Goal: Task Accomplishment & Management: Manage account settings

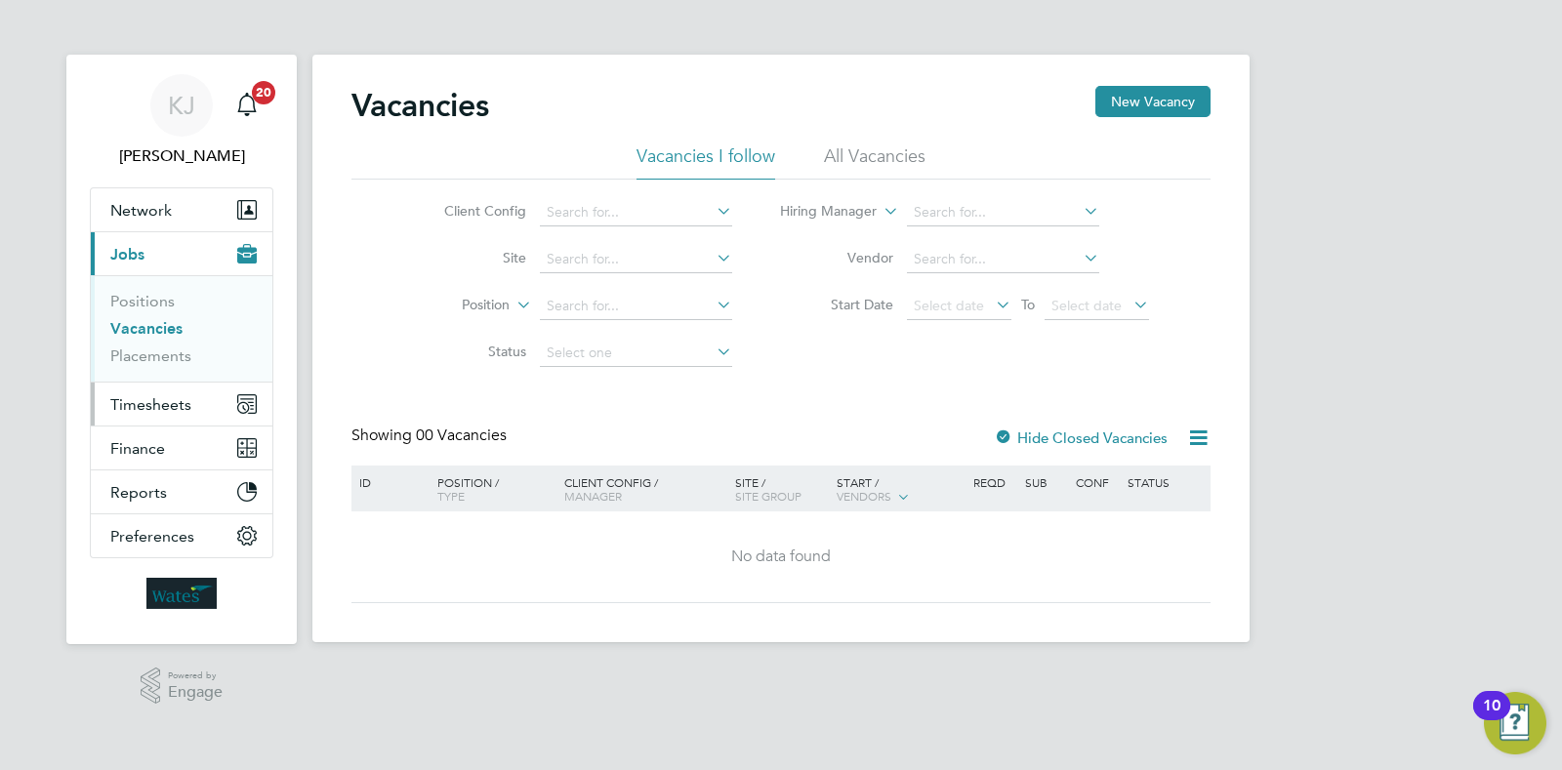
click at [150, 409] on span "Timesheets" at bounding box center [150, 404] width 81 height 19
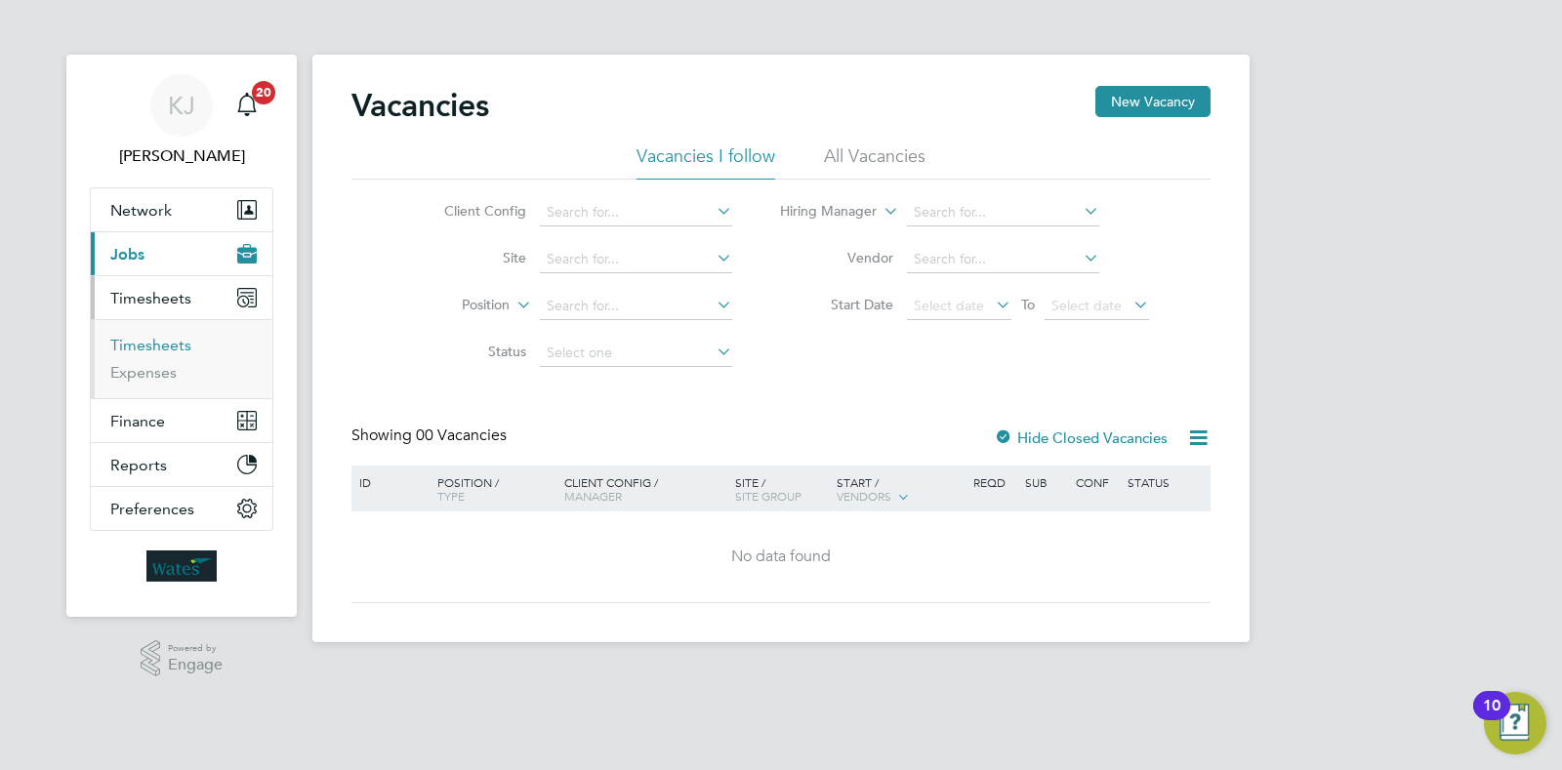
click at [166, 344] on link "Timesheets" at bounding box center [150, 345] width 81 height 19
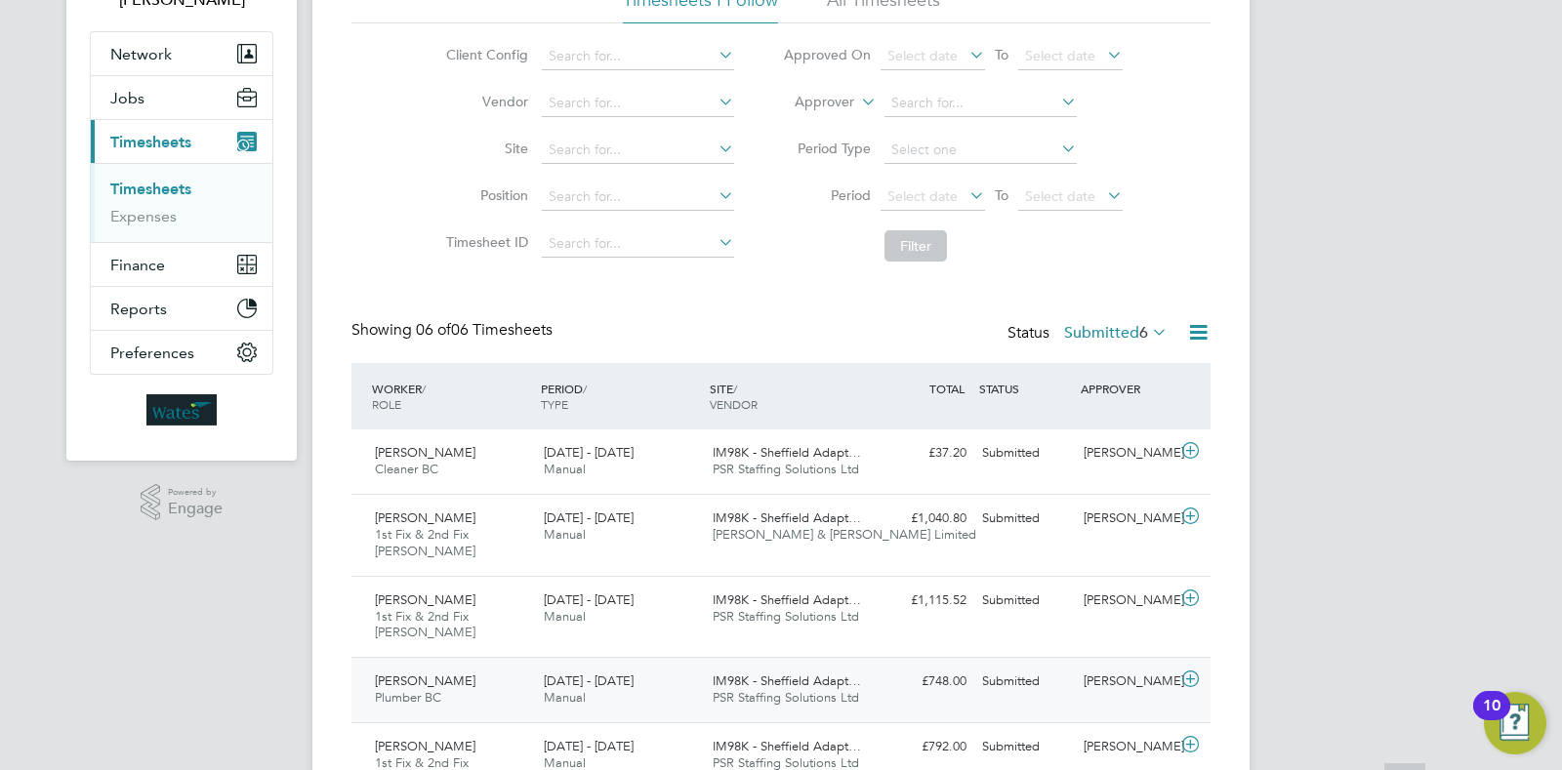
scroll to position [324, 0]
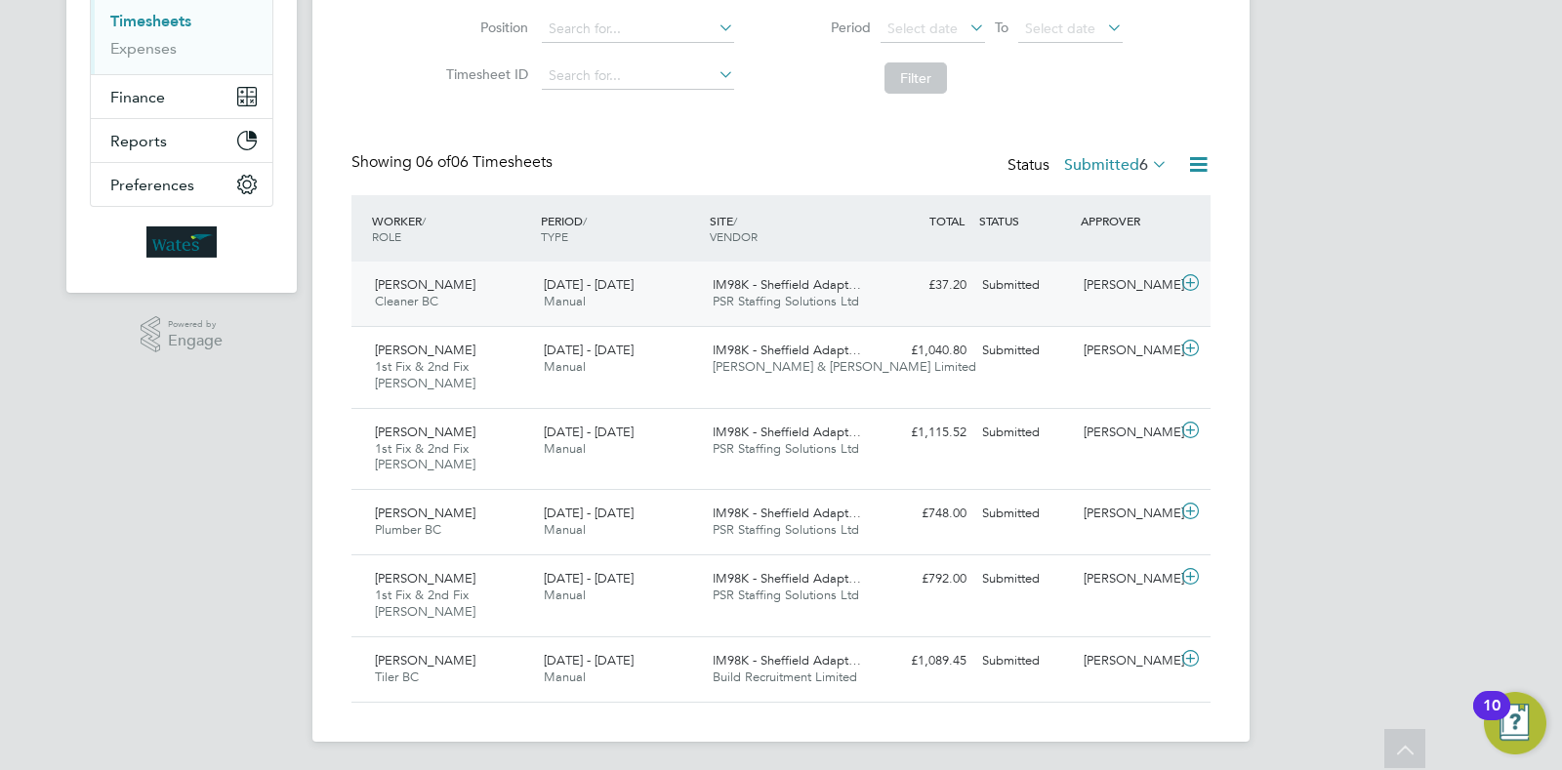
click at [952, 292] on div "£37.20 Submitted" at bounding box center [924, 285] width 102 height 32
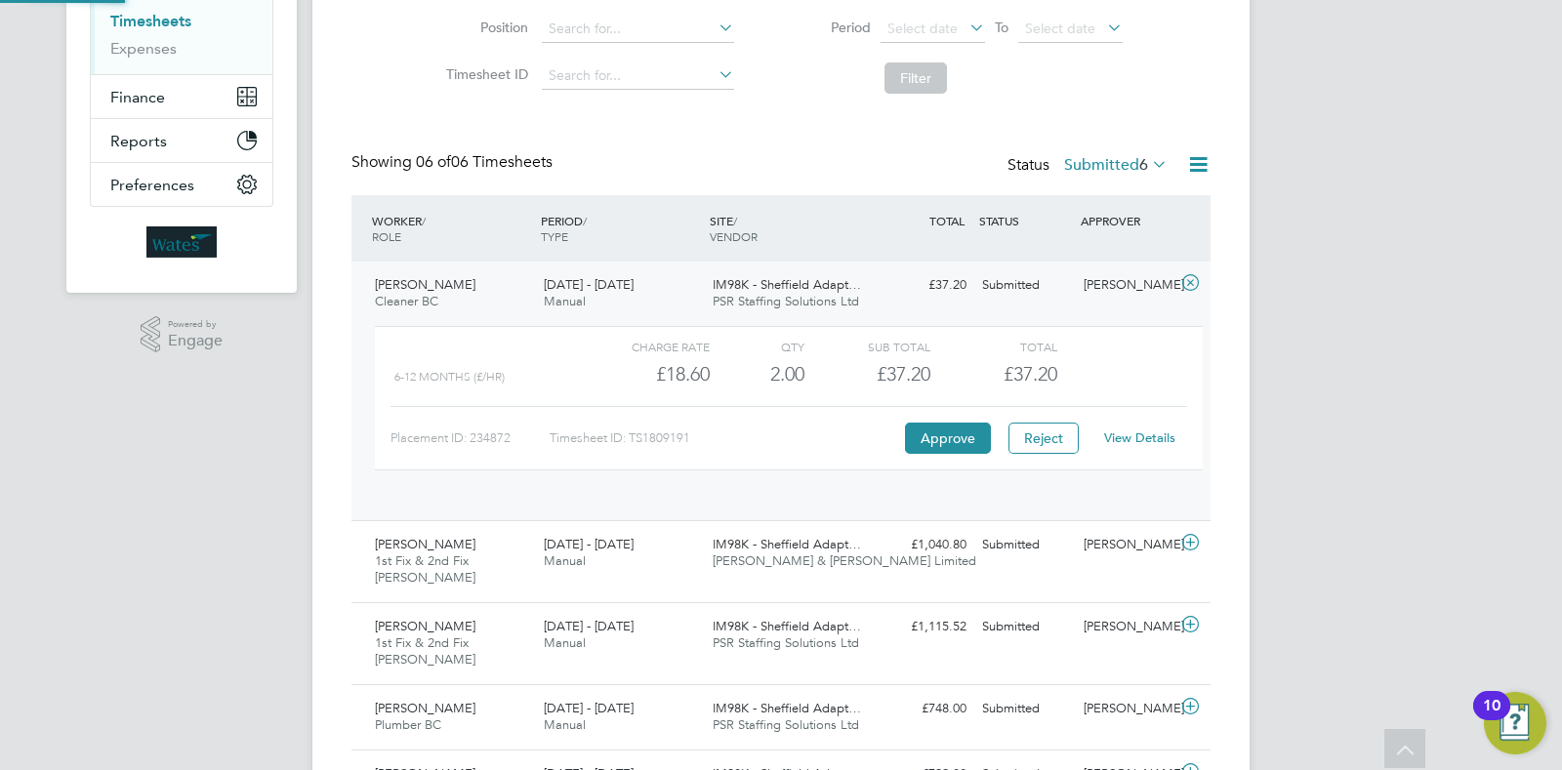
scroll to position [33, 189]
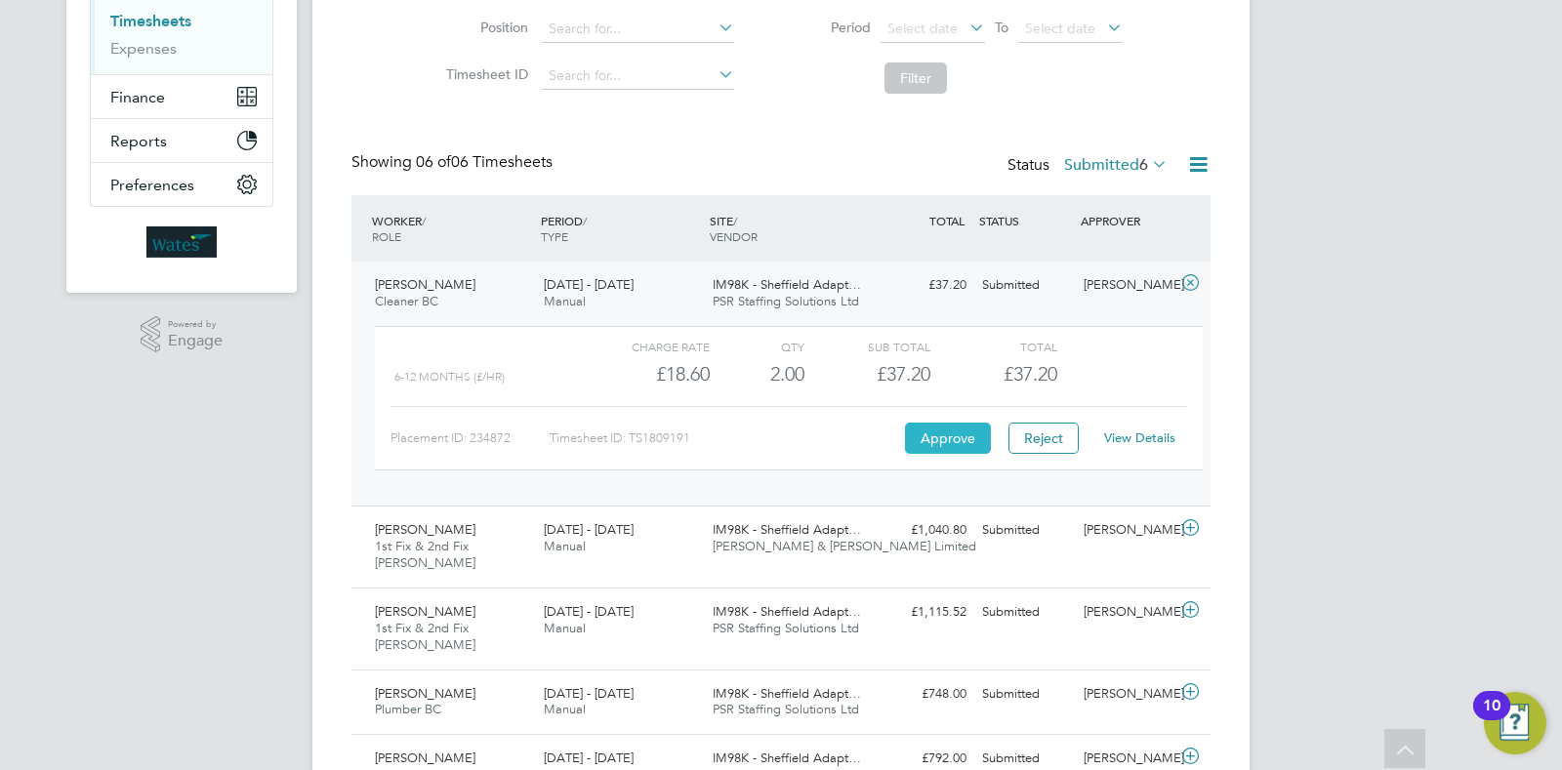
click at [942, 439] on button "Approve" at bounding box center [948, 438] width 86 height 31
click at [681, 537] on div "16 - 22 Aug 2025 Manual" at bounding box center [620, 538] width 169 height 49
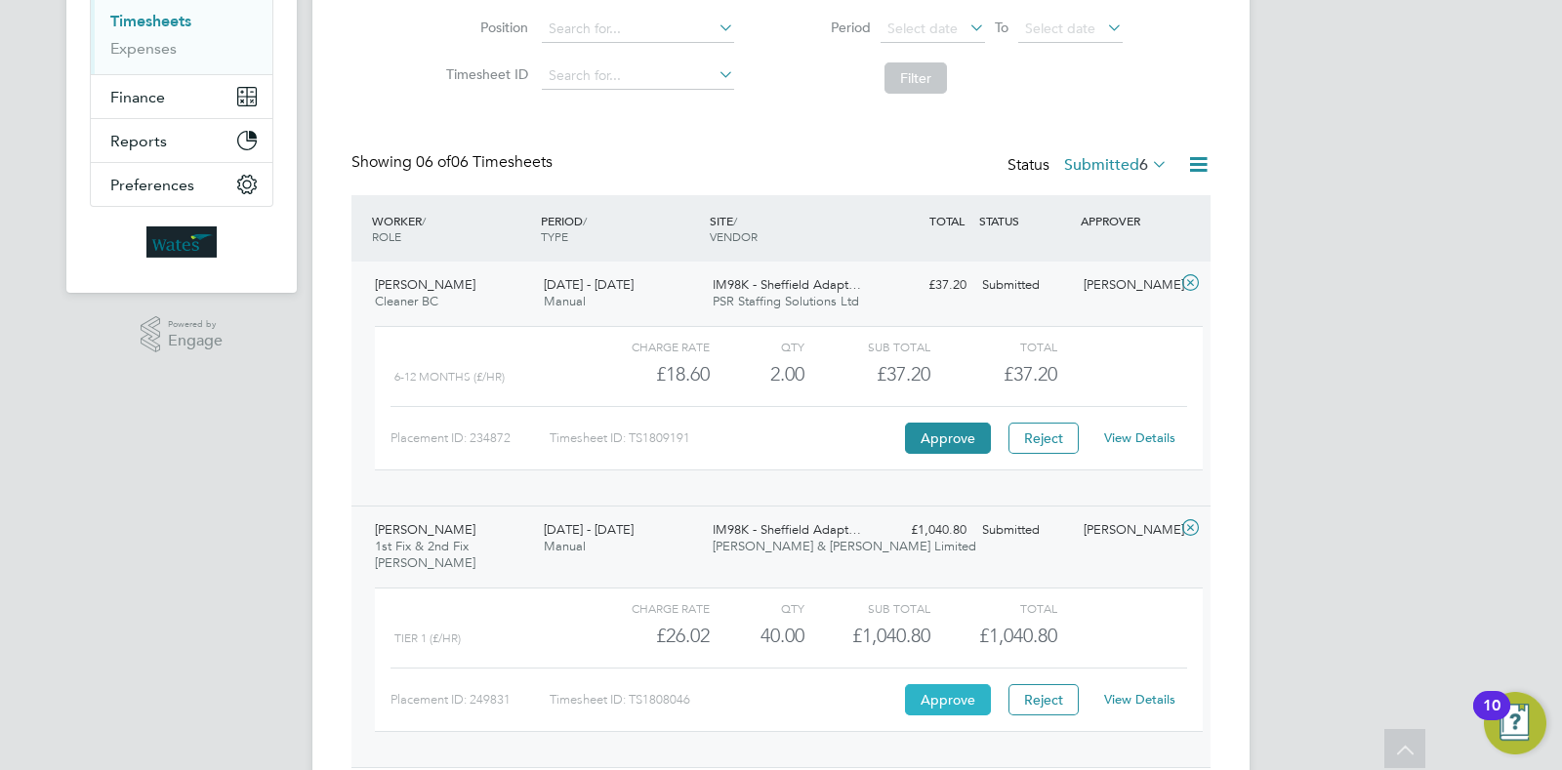
click at [924, 707] on button "Approve" at bounding box center [948, 699] width 86 height 31
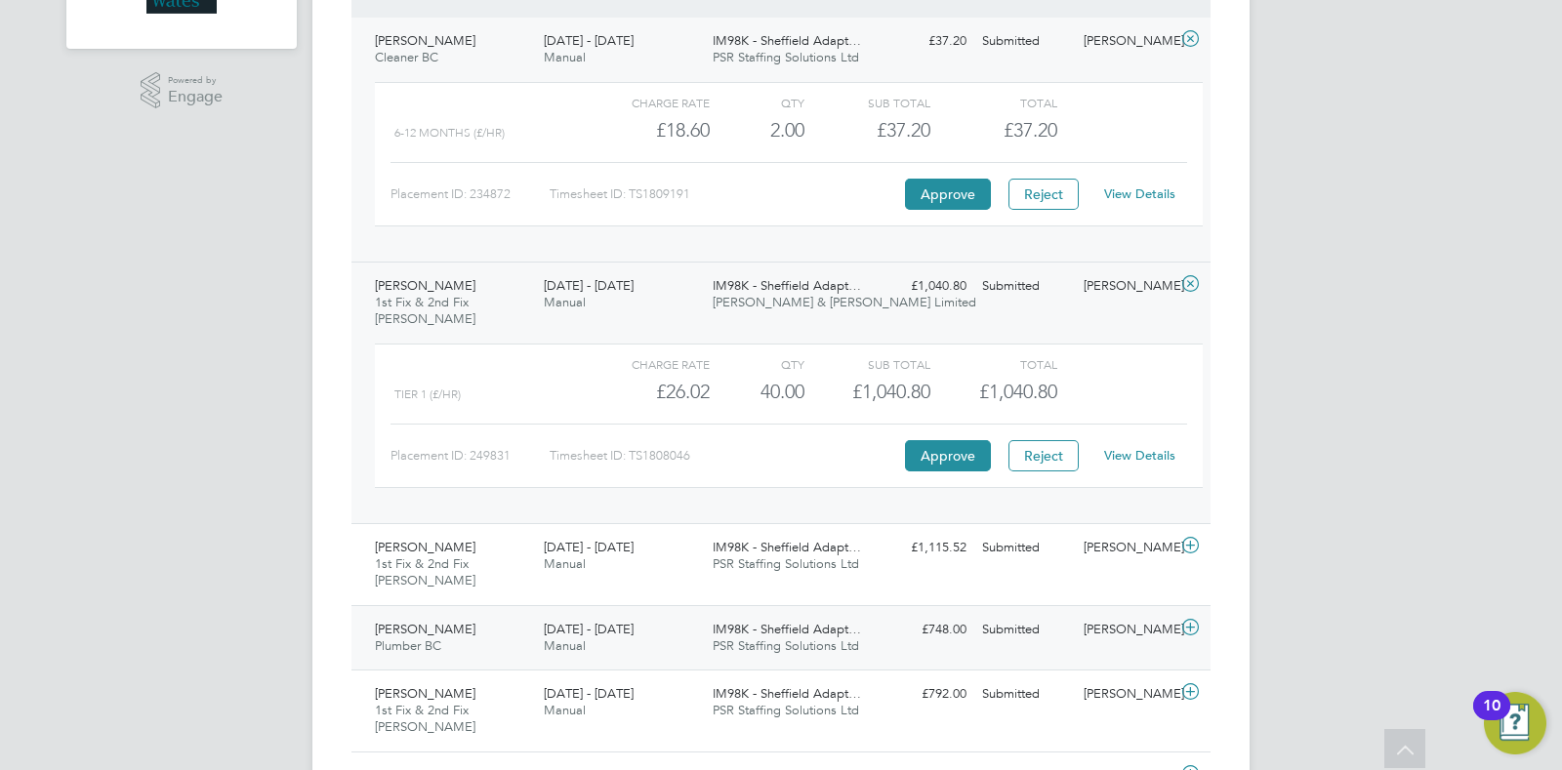
click at [916, 607] on div "Patrick Smith Plumber BC 16 - 22 Aug 2025 16 - 22 Aug 2025 Manual IM98K - Sheff…" at bounding box center [780, 637] width 859 height 65
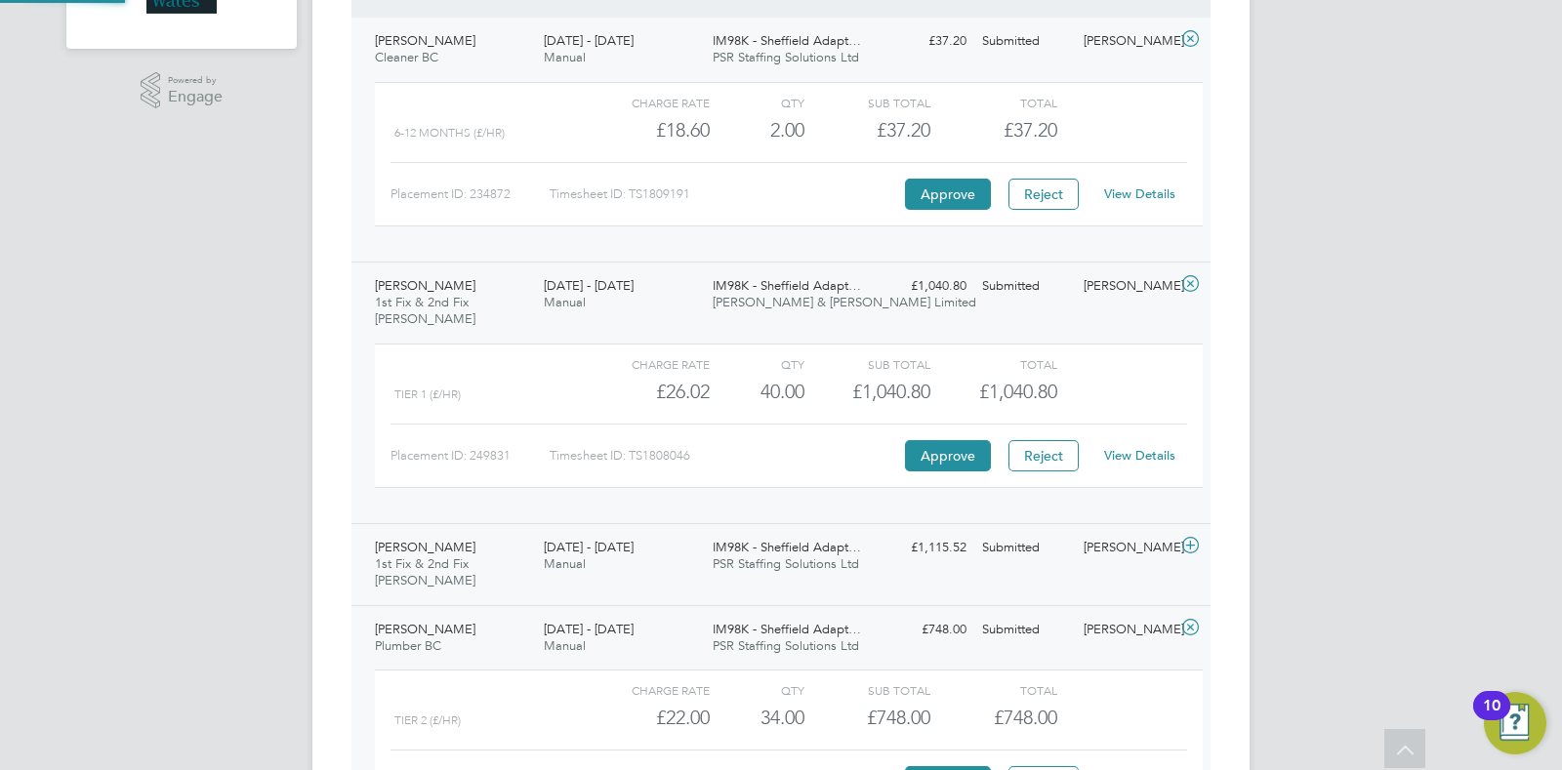
click at [991, 590] on div "Robert Dodd 1st Fix & 2nd Fix Carpenter BC 16 - 22 Aug 2025 16 - 22 Aug 2025 Ma…" at bounding box center [780, 564] width 859 height 82
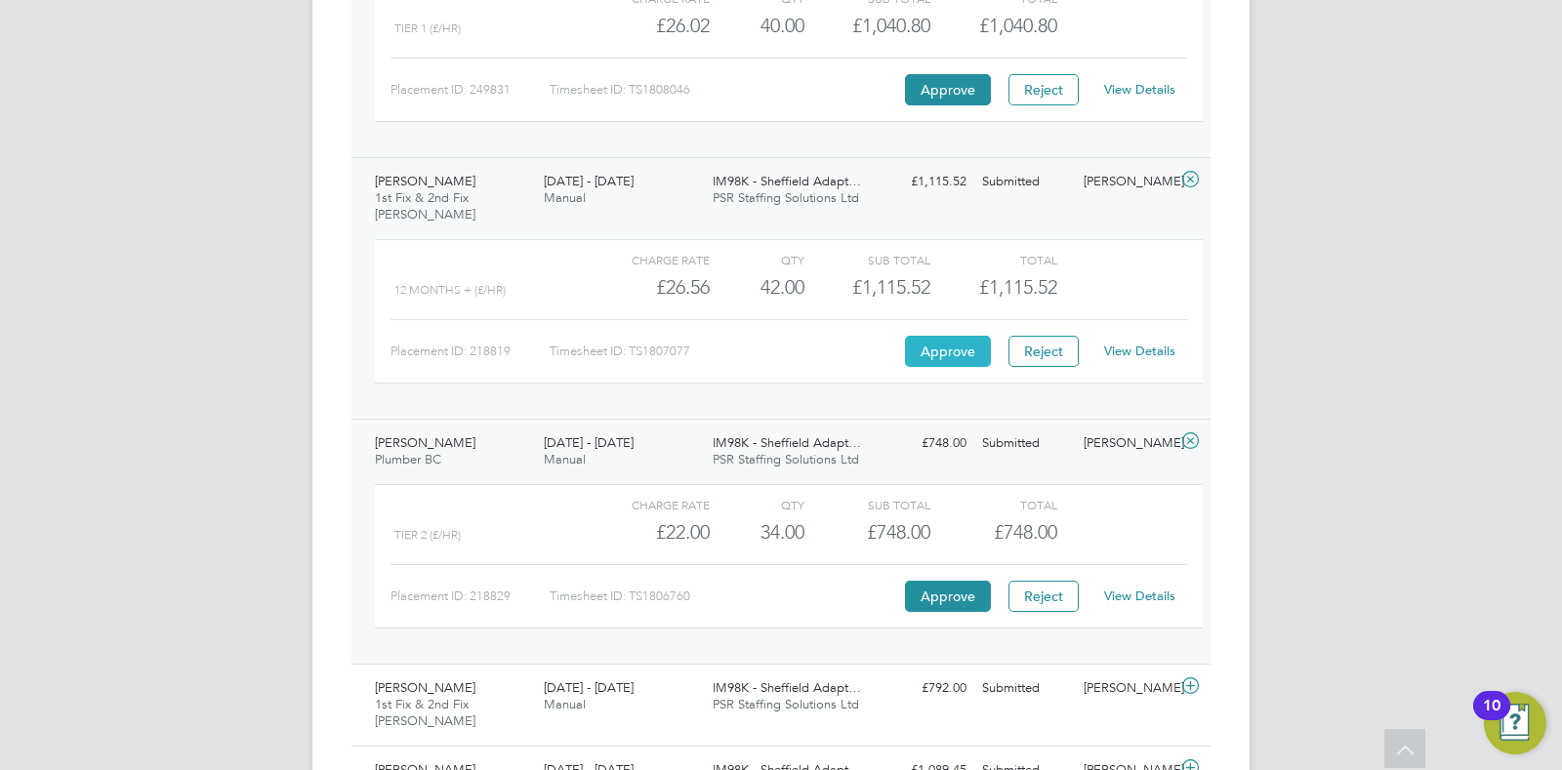
click at [923, 337] on button "Approve" at bounding box center [948, 351] width 86 height 31
click at [966, 595] on button "Approve" at bounding box center [948, 596] width 86 height 31
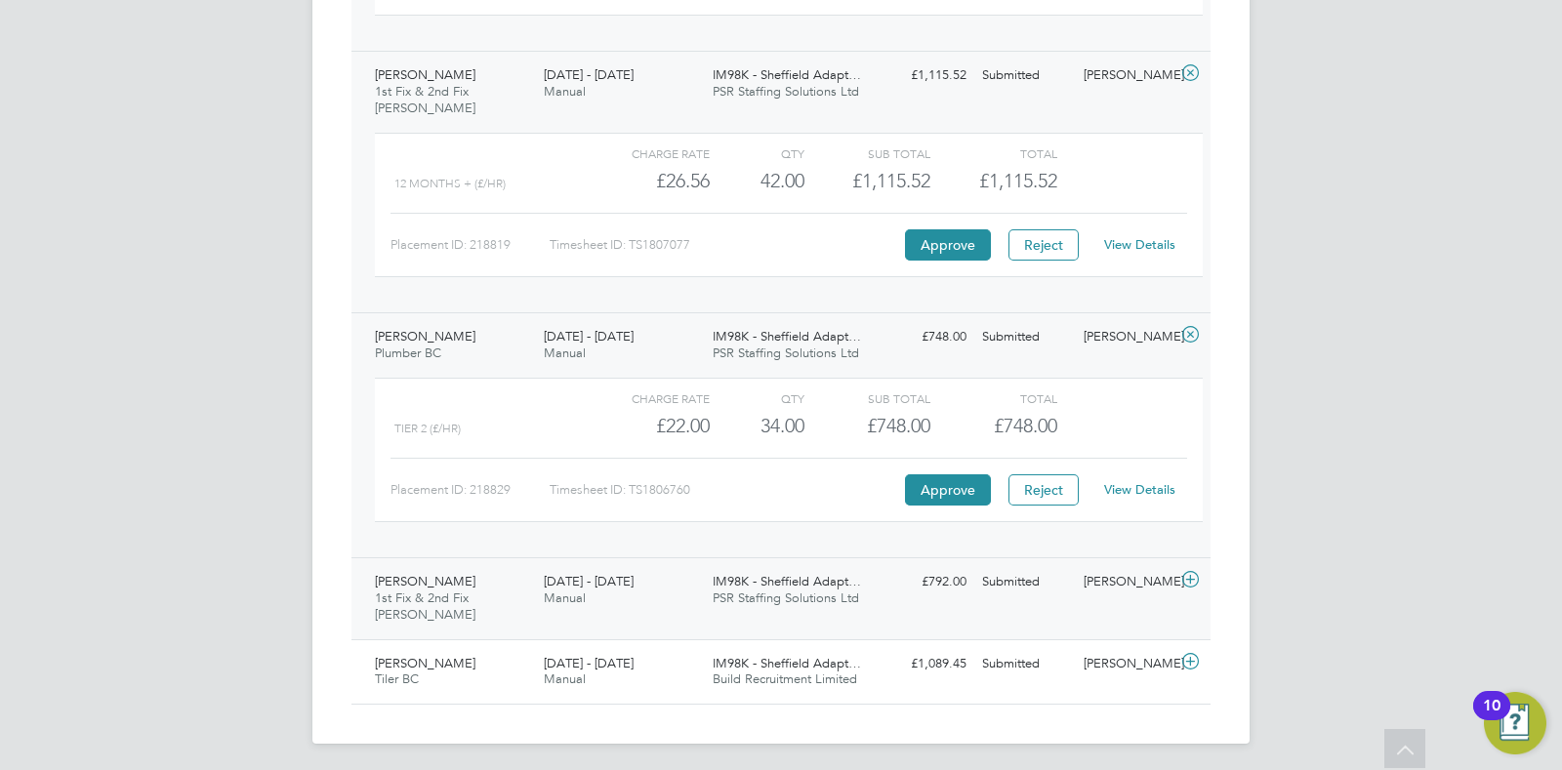
click at [717, 615] on div "Timothy Marshall 1st Fix & 2nd Fix Carpenter BC 16 - 22 Aug 2025 16 - 22 Aug 20…" at bounding box center [780, 598] width 859 height 82
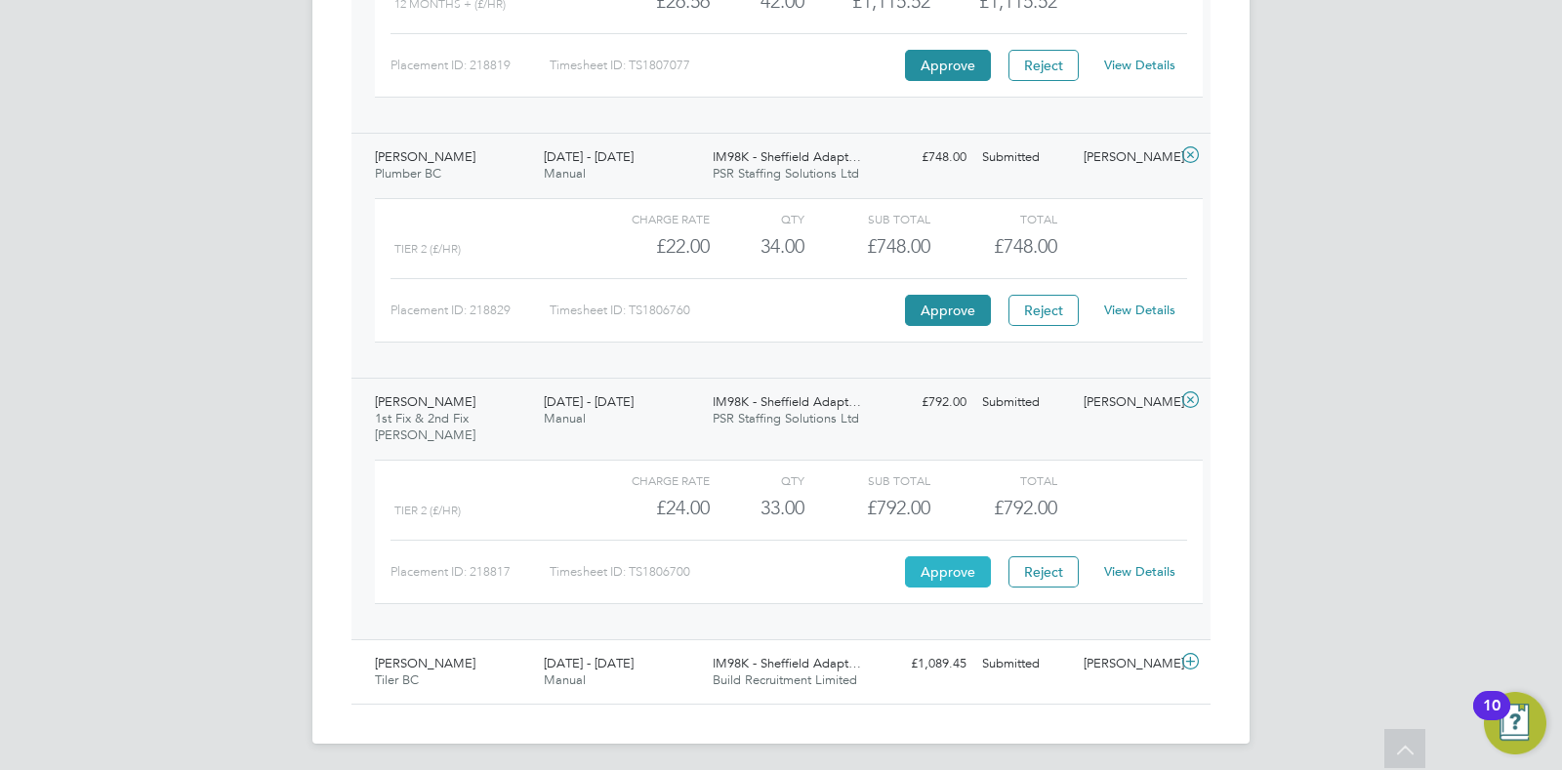
click at [987, 571] on button "Approve" at bounding box center [948, 571] width 86 height 31
click at [774, 631] on div "Timothy Marshall 1st Fix & 2nd Fix Carpenter BC 16 - 22 Aug 2025 16 - 22 Aug 20…" at bounding box center [780, 509] width 859 height 262
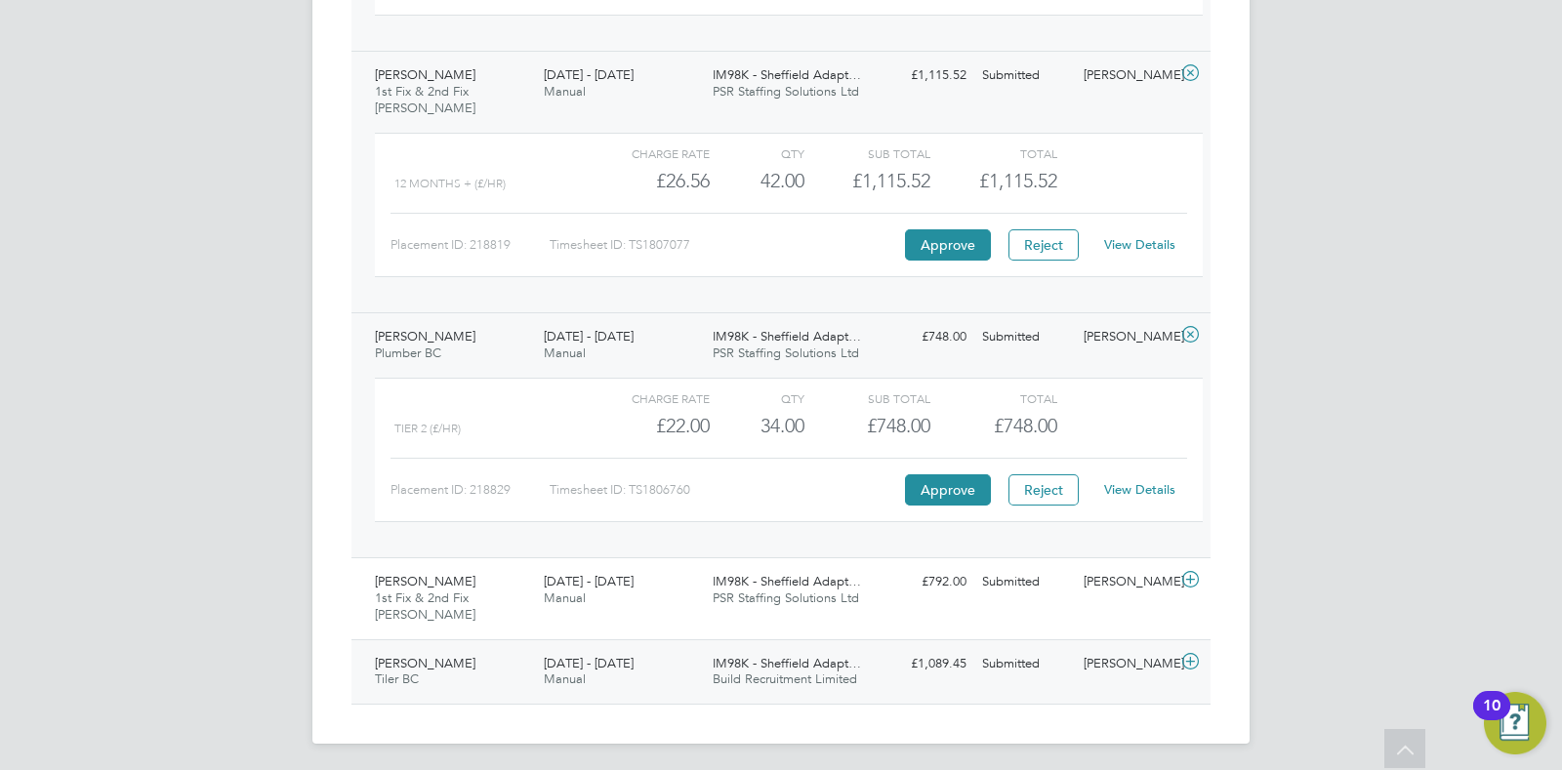
click at [779, 685] on div "IM98K - Sheffield Adapt… Build Recruitment Limited" at bounding box center [789, 672] width 169 height 49
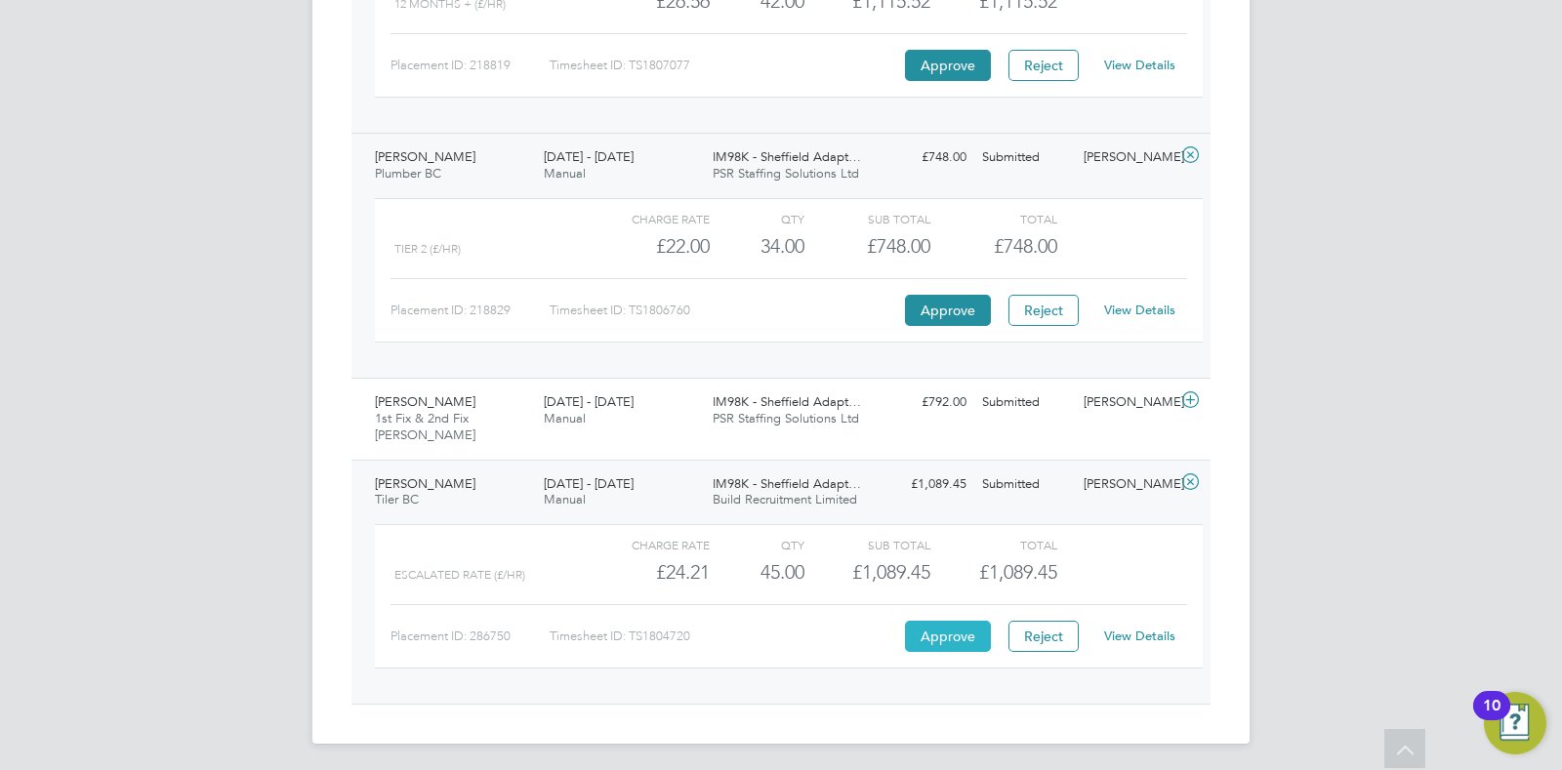
click at [940, 630] on button "Approve" at bounding box center [948, 636] width 86 height 31
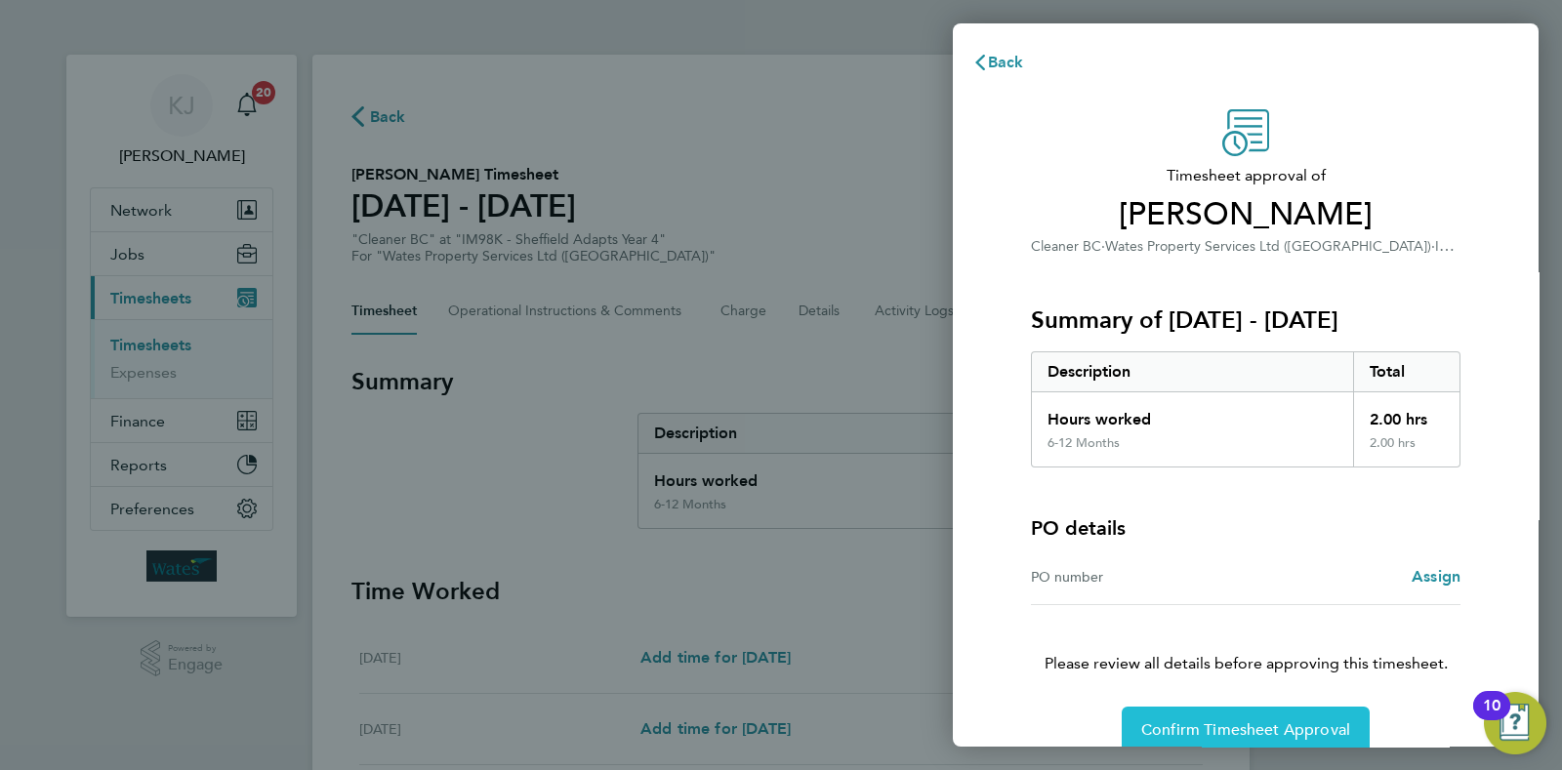
click at [1286, 740] on button "Confirm Timesheet Approval" at bounding box center [1246, 730] width 248 height 47
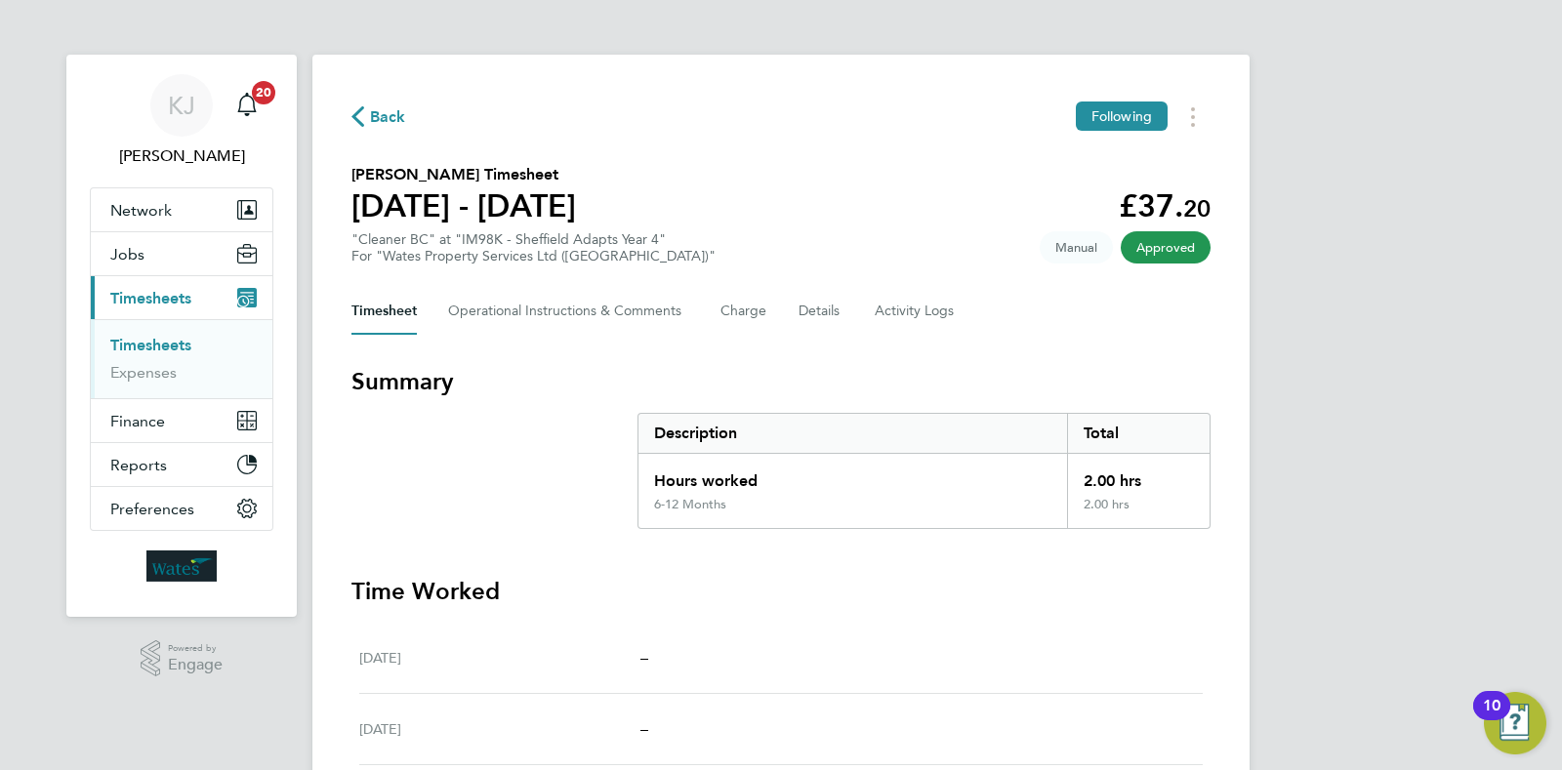
click at [170, 336] on link "Timesheets" at bounding box center [150, 345] width 81 height 19
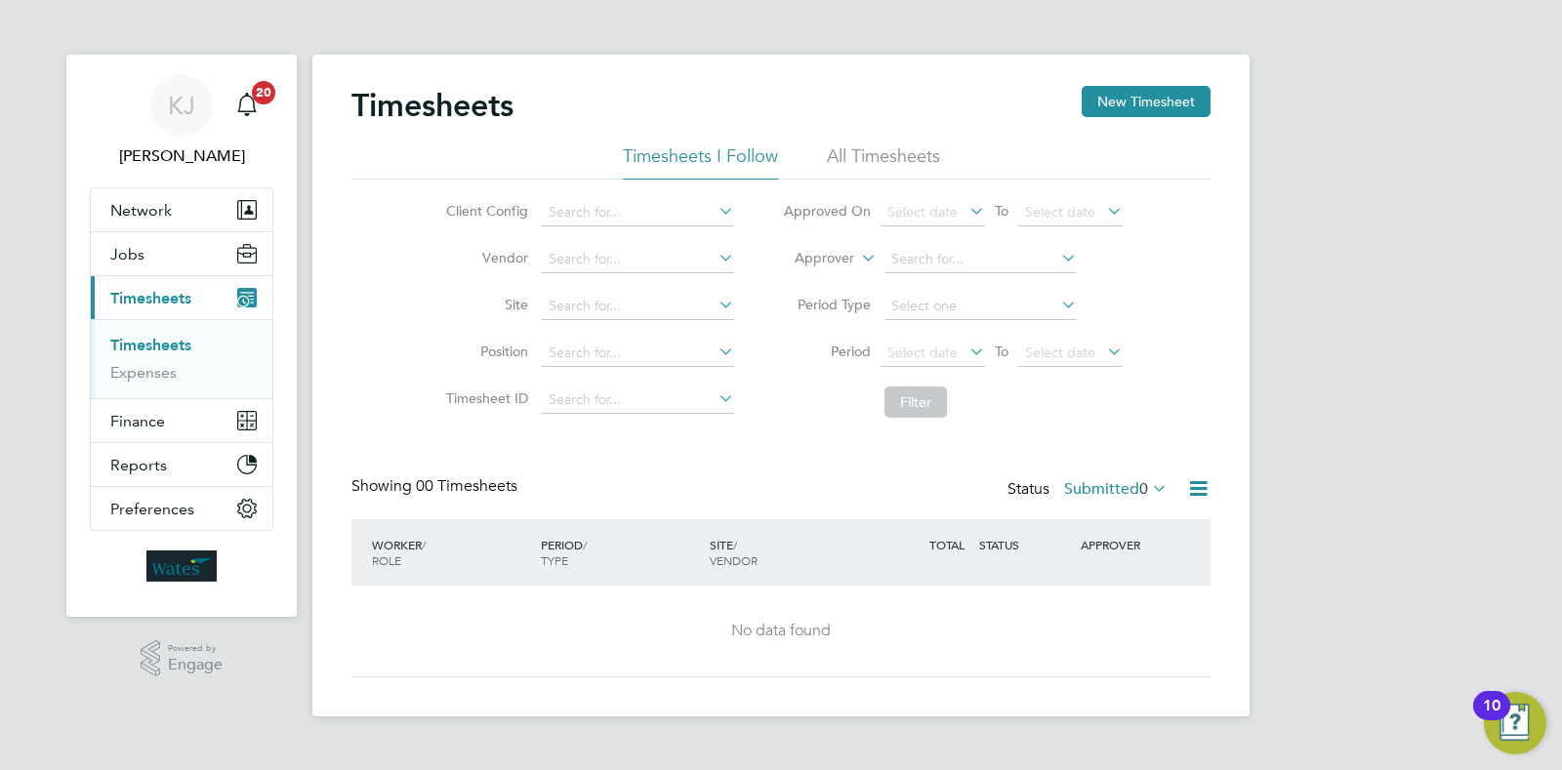
click at [145, 333] on ul "Timesheets Expenses" at bounding box center [182, 358] width 182 height 79
click at [133, 337] on link "Timesheets" at bounding box center [150, 345] width 81 height 19
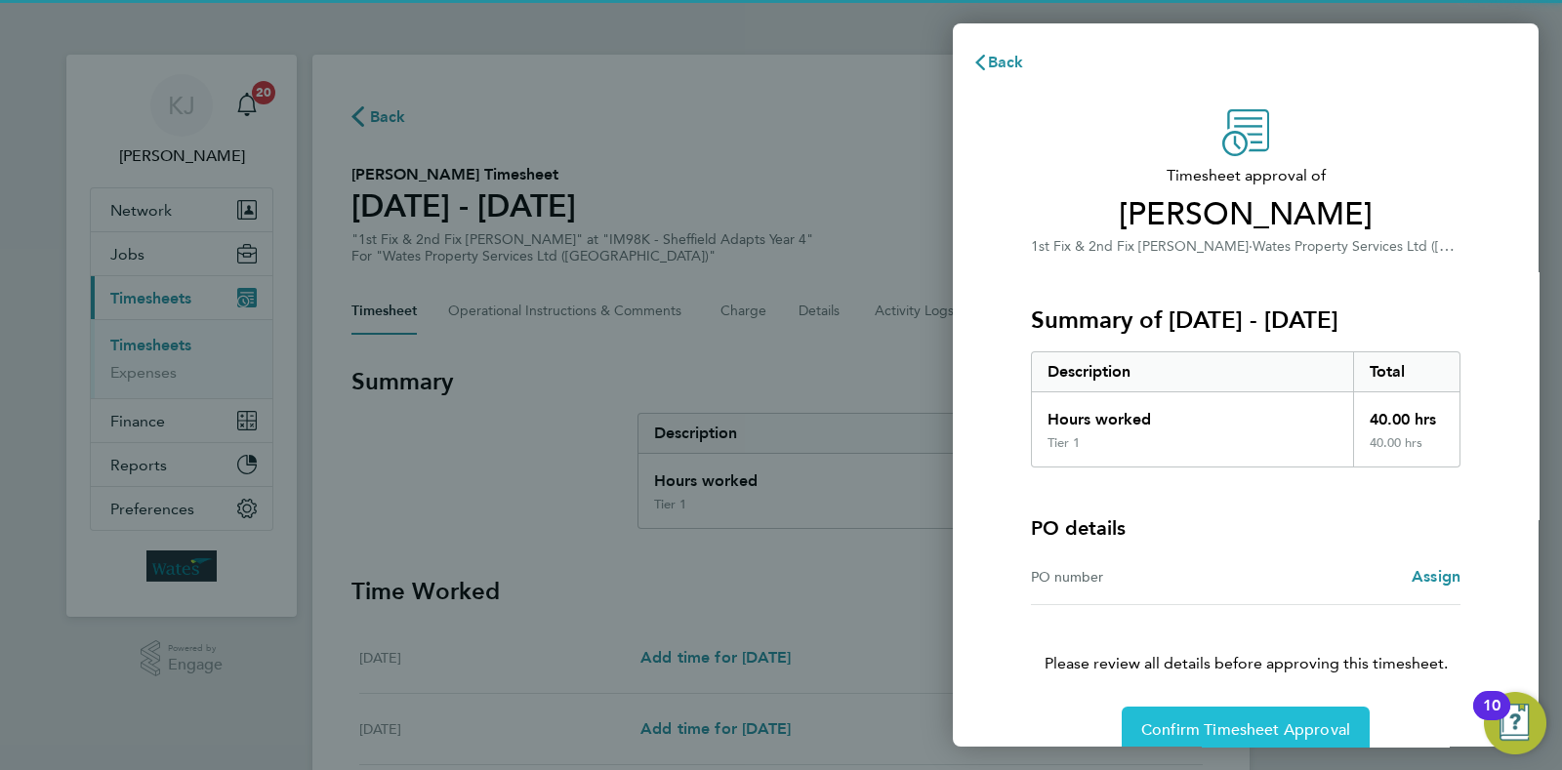
click at [1148, 707] on button "Confirm Timesheet Approval" at bounding box center [1246, 730] width 248 height 47
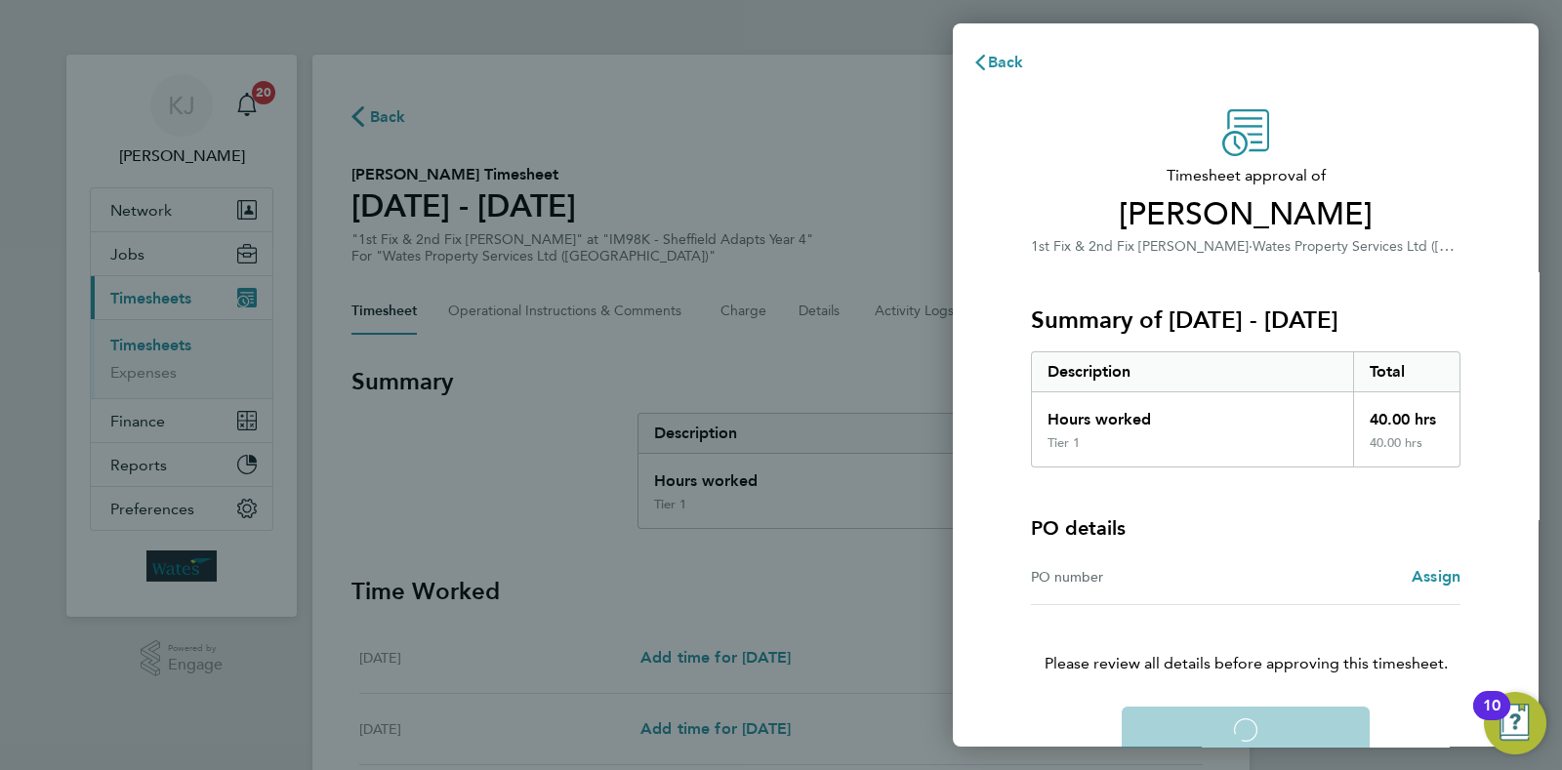
click at [1164, 719] on div "Confirm Timesheet Approval Loading" at bounding box center [1245, 730] width 476 height 47
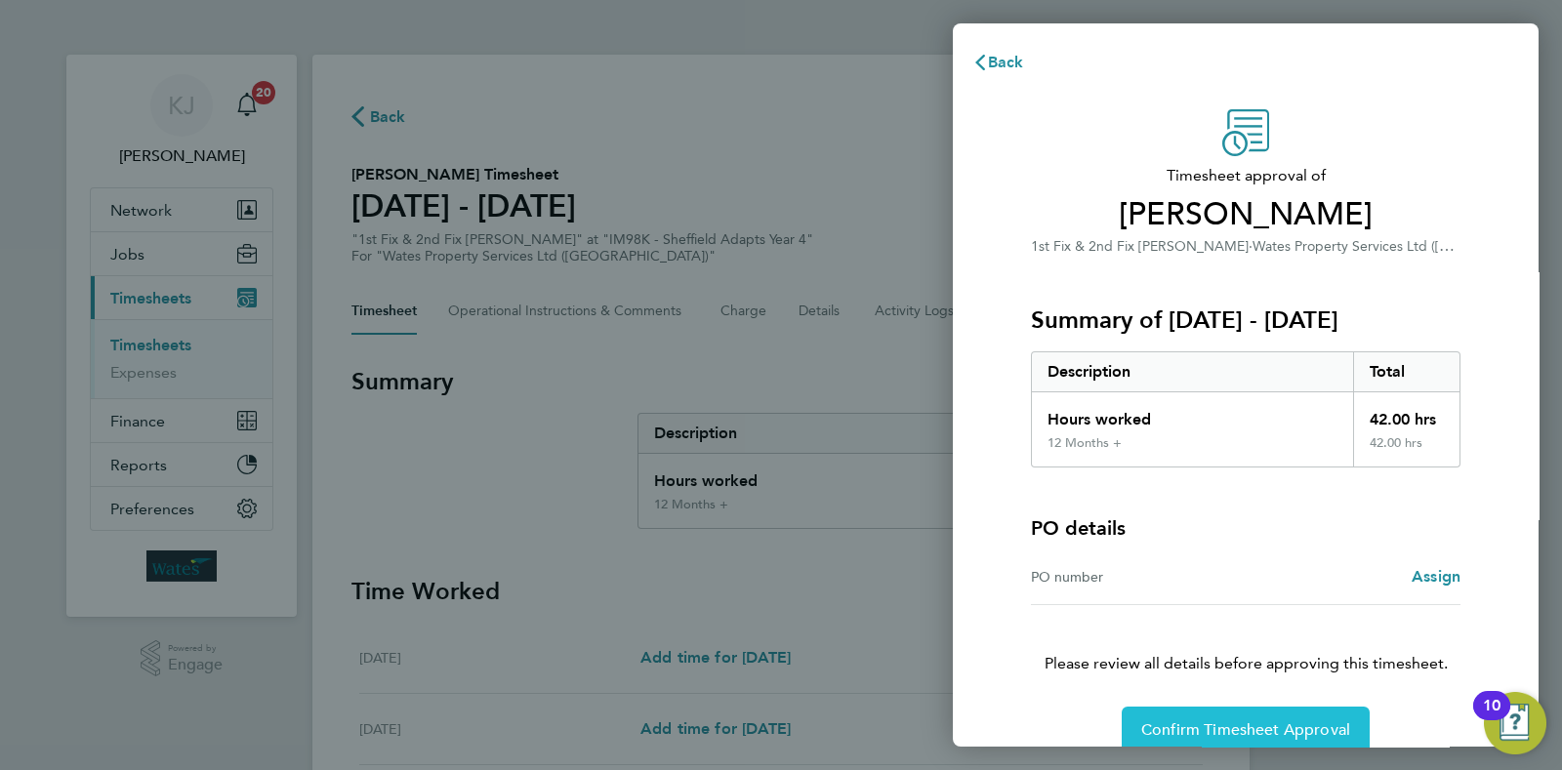
click at [1232, 712] on button "Confirm Timesheet Approval" at bounding box center [1246, 730] width 248 height 47
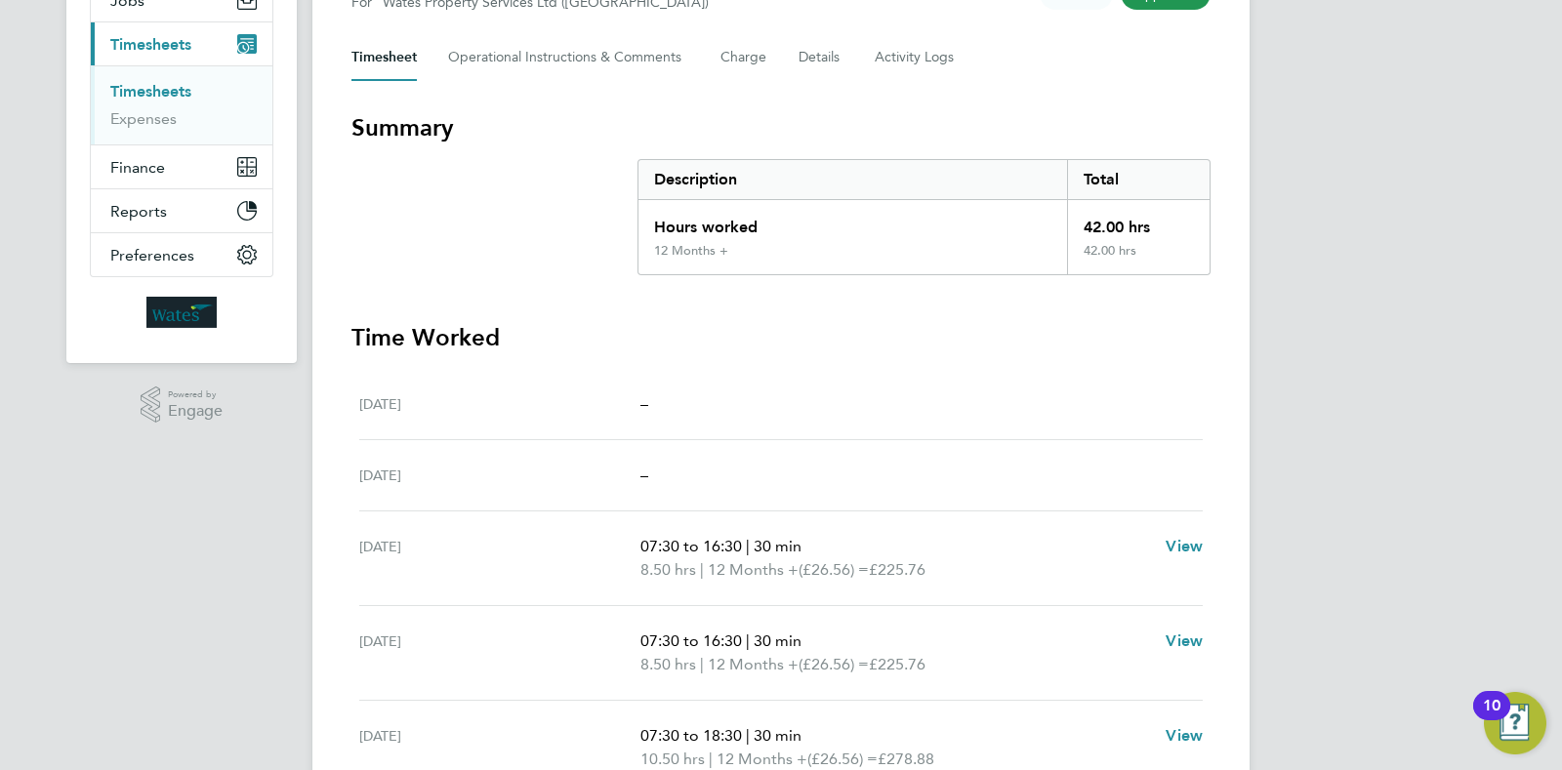
scroll to position [56, 0]
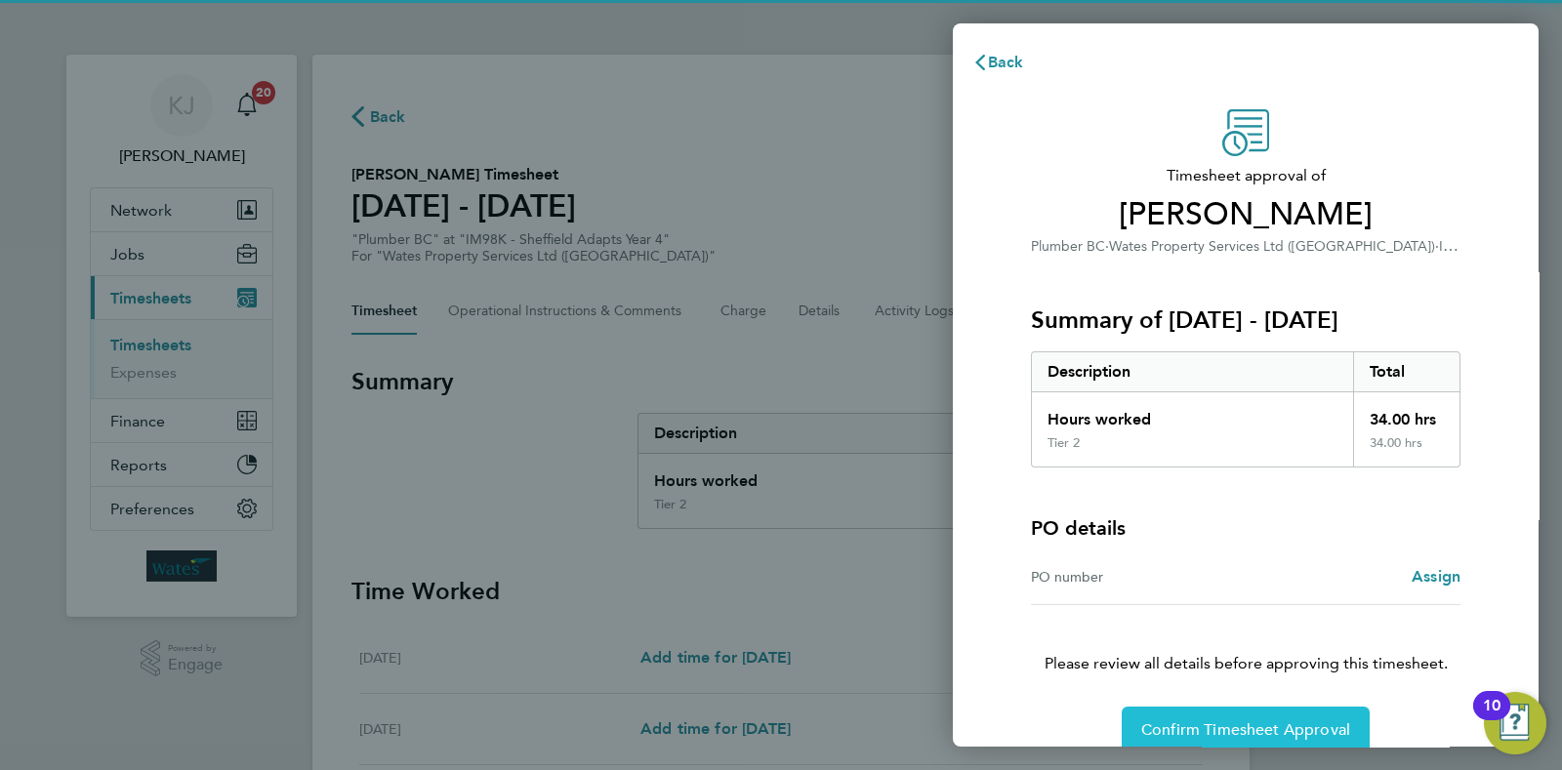
click at [1138, 711] on button "Confirm Timesheet Approval" at bounding box center [1246, 730] width 248 height 47
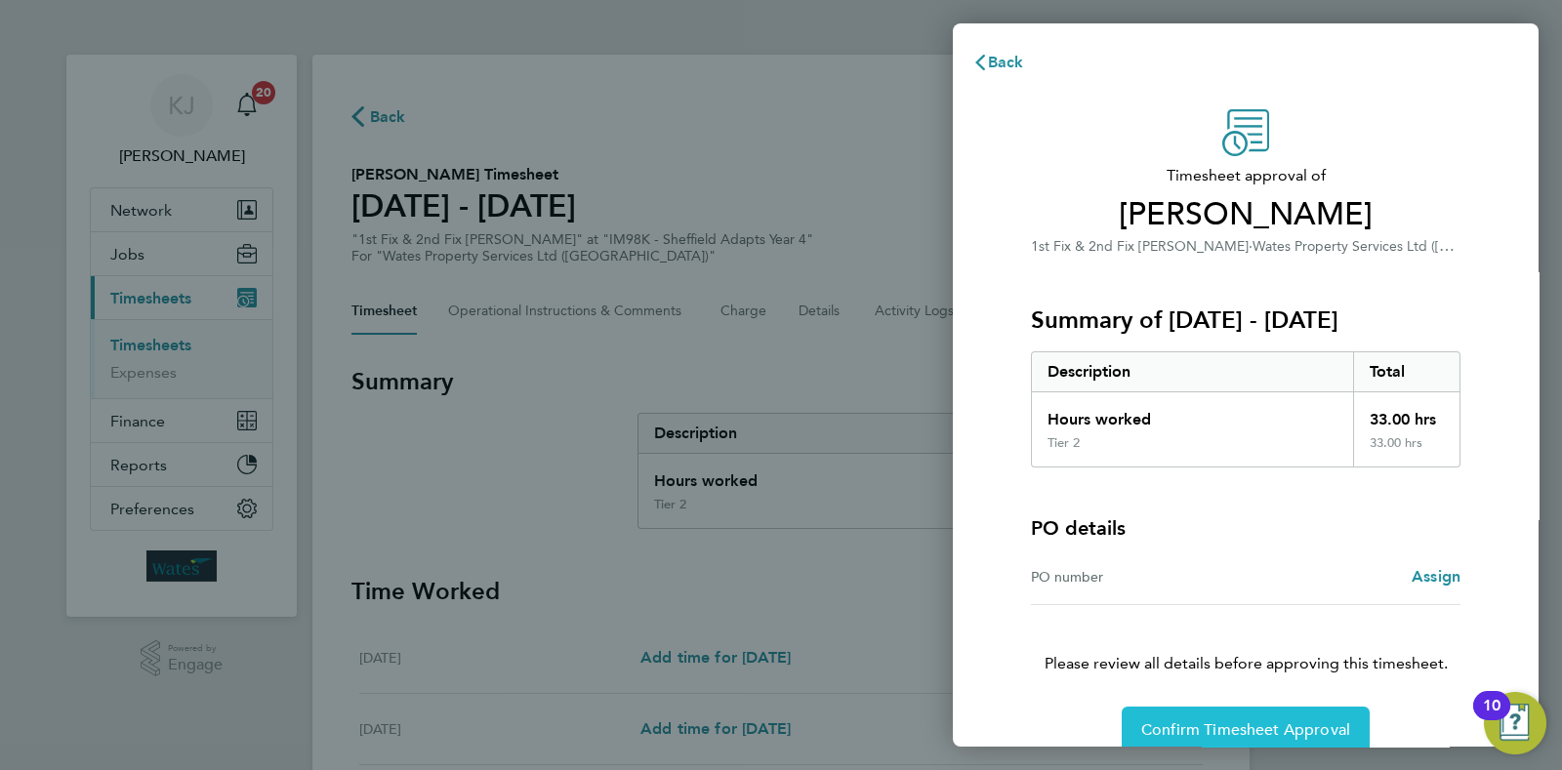
click at [1202, 714] on button "Confirm Timesheet Approval" at bounding box center [1246, 730] width 248 height 47
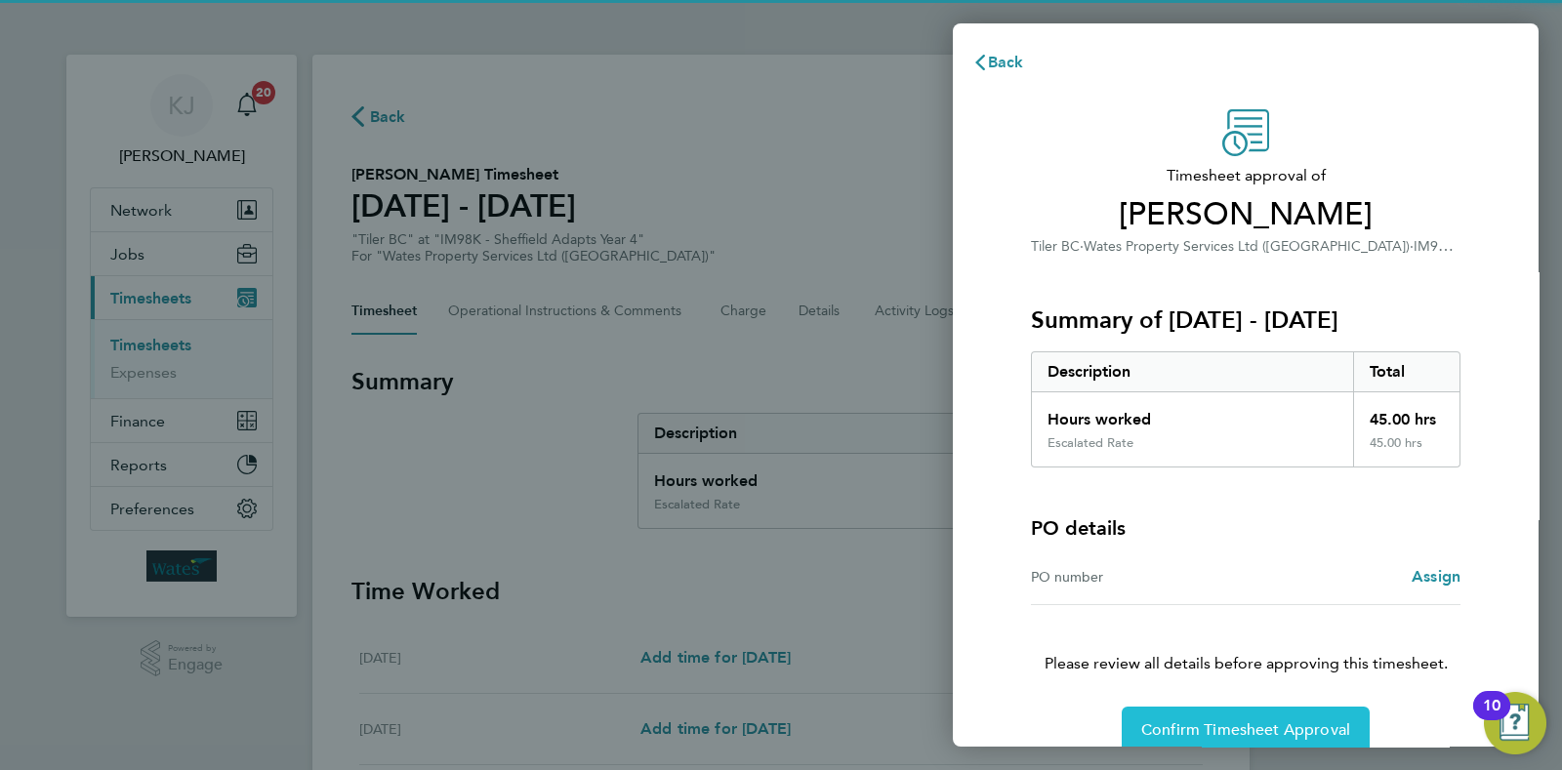
click at [1178, 714] on button "Confirm Timesheet Approval" at bounding box center [1246, 730] width 248 height 47
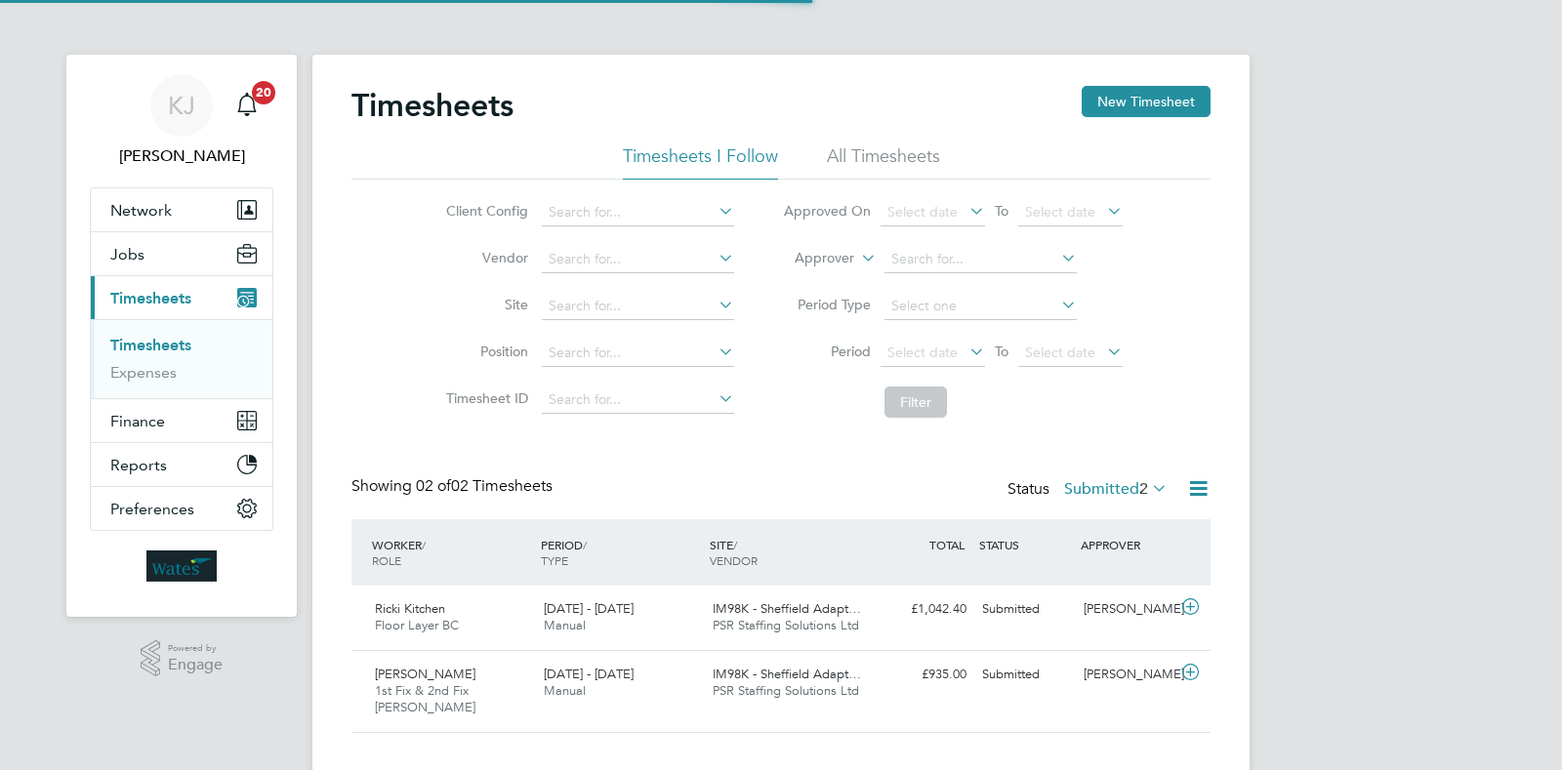
scroll to position [49, 169]
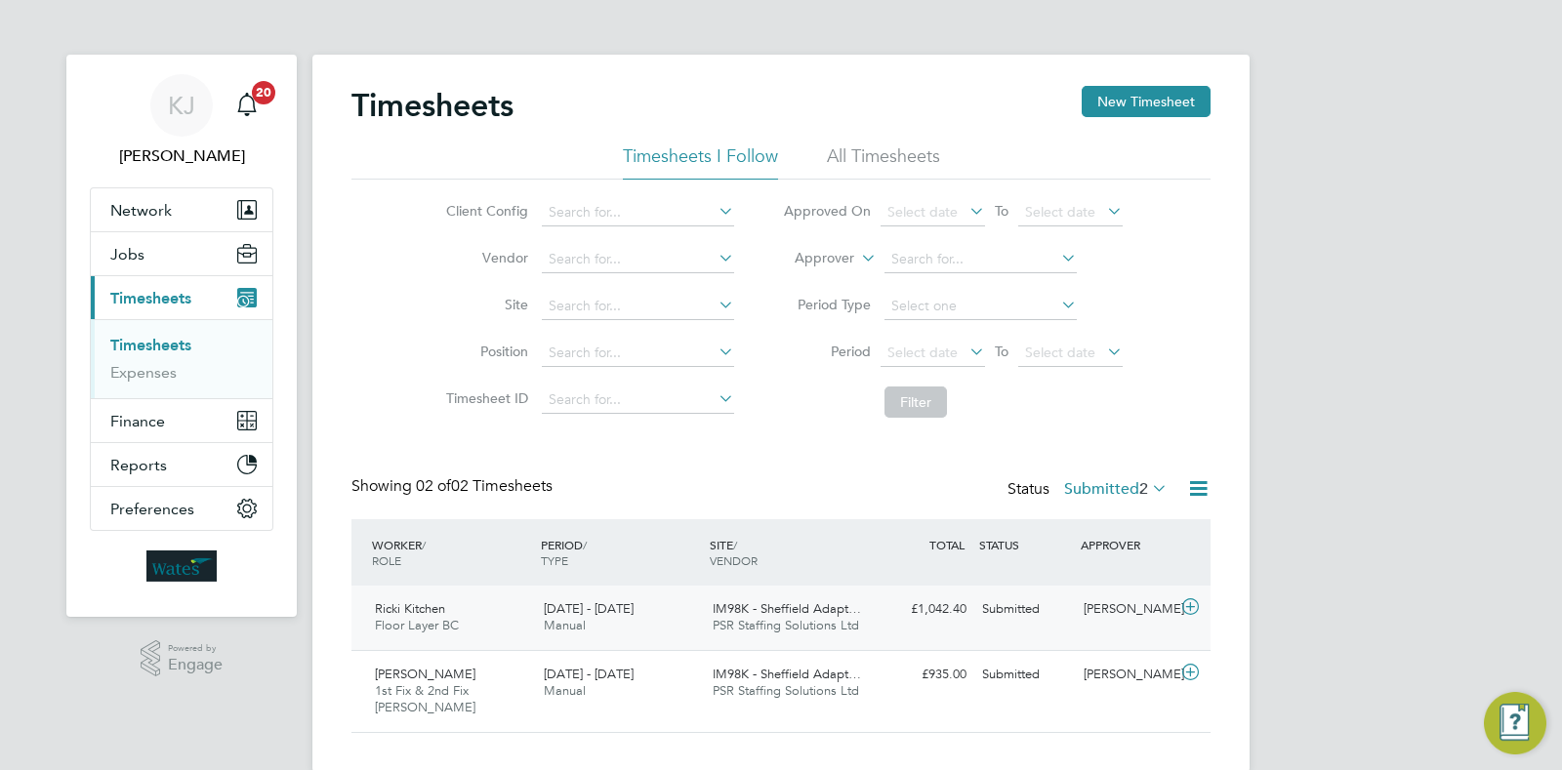
click at [592, 616] on span "[DATE] - [DATE]" at bounding box center [589, 608] width 90 height 17
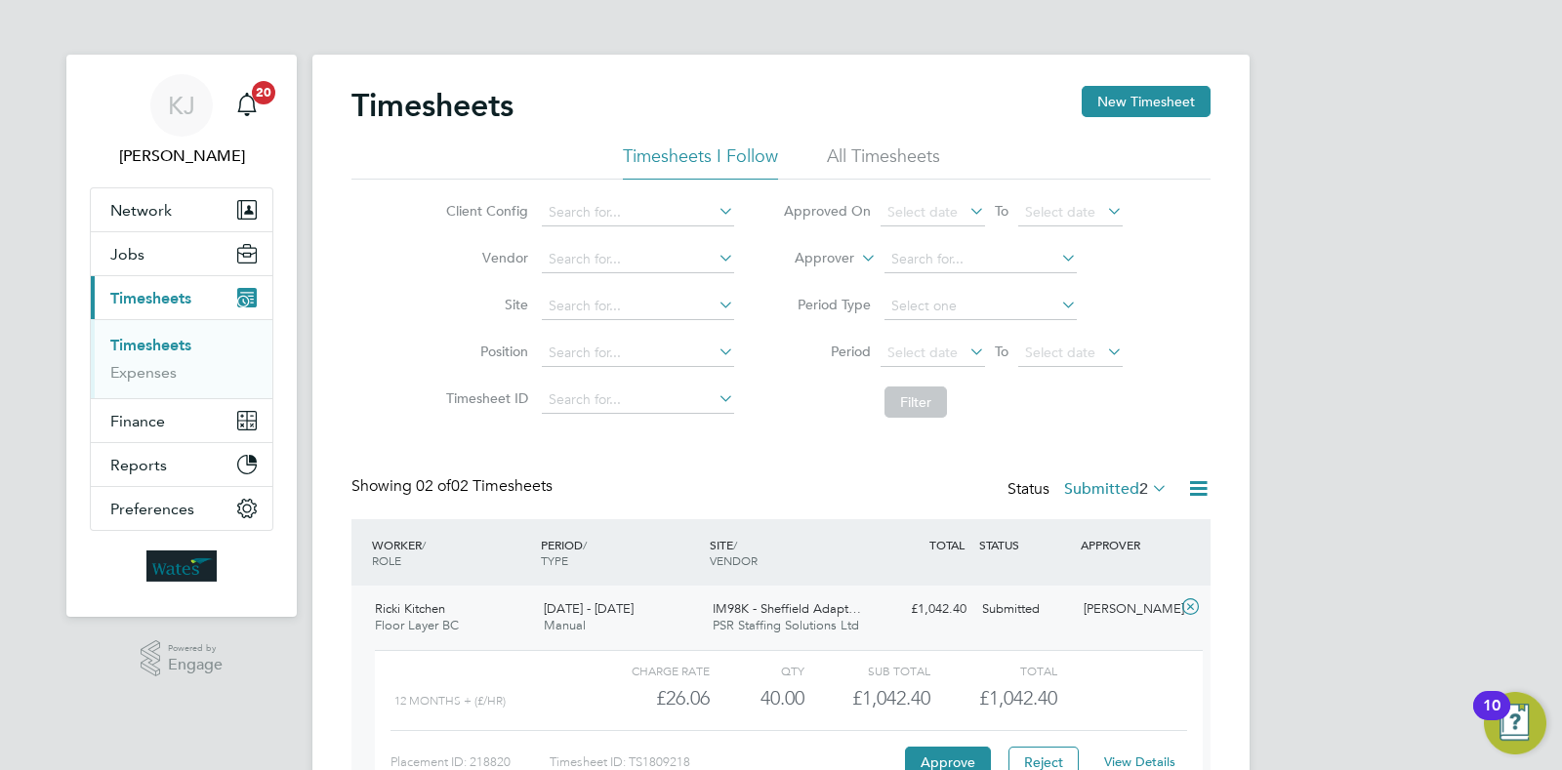
scroll to position [210, 0]
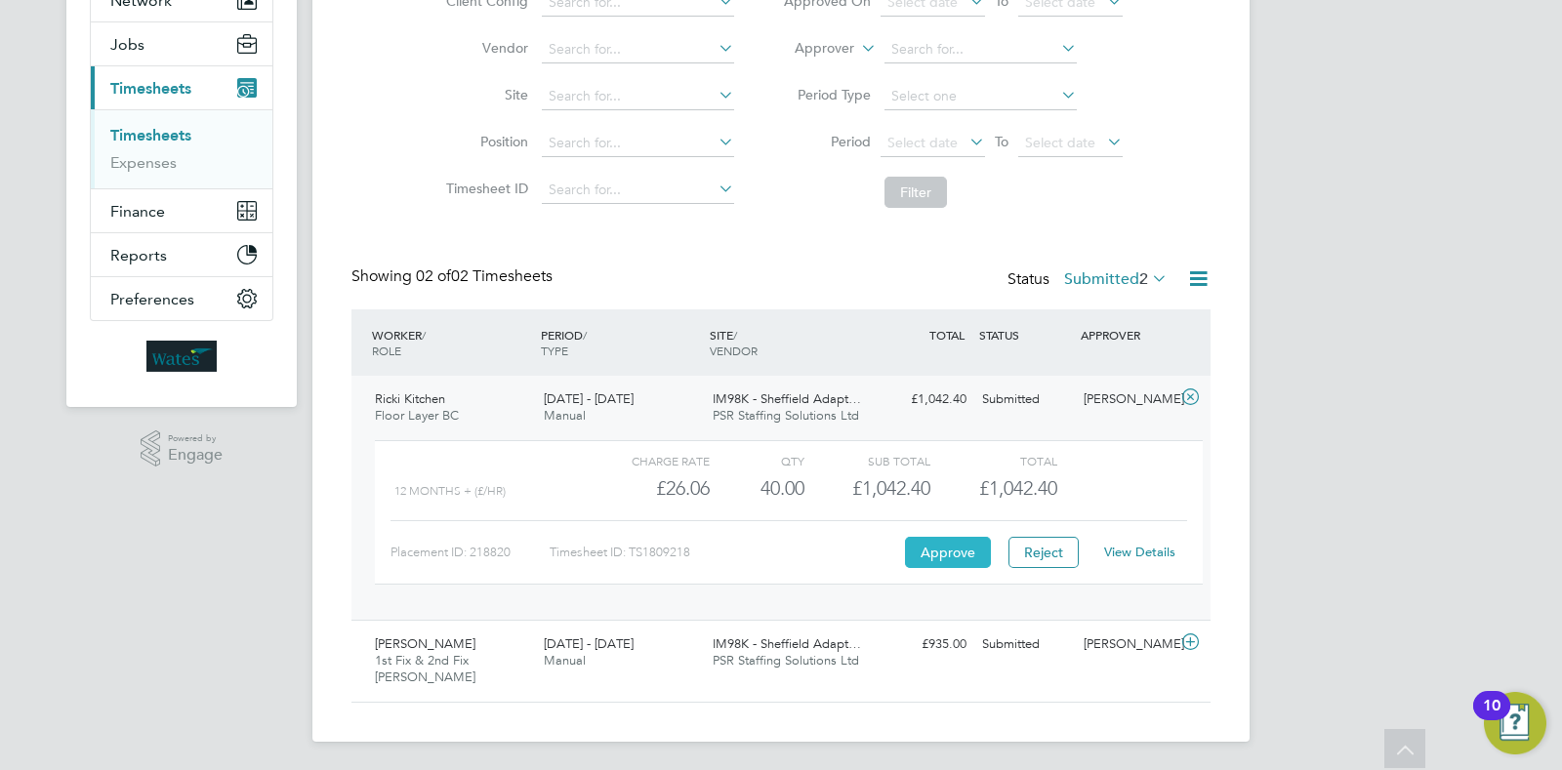
click at [937, 563] on button "Approve" at bounding box center [948, 552] width 86 height 31
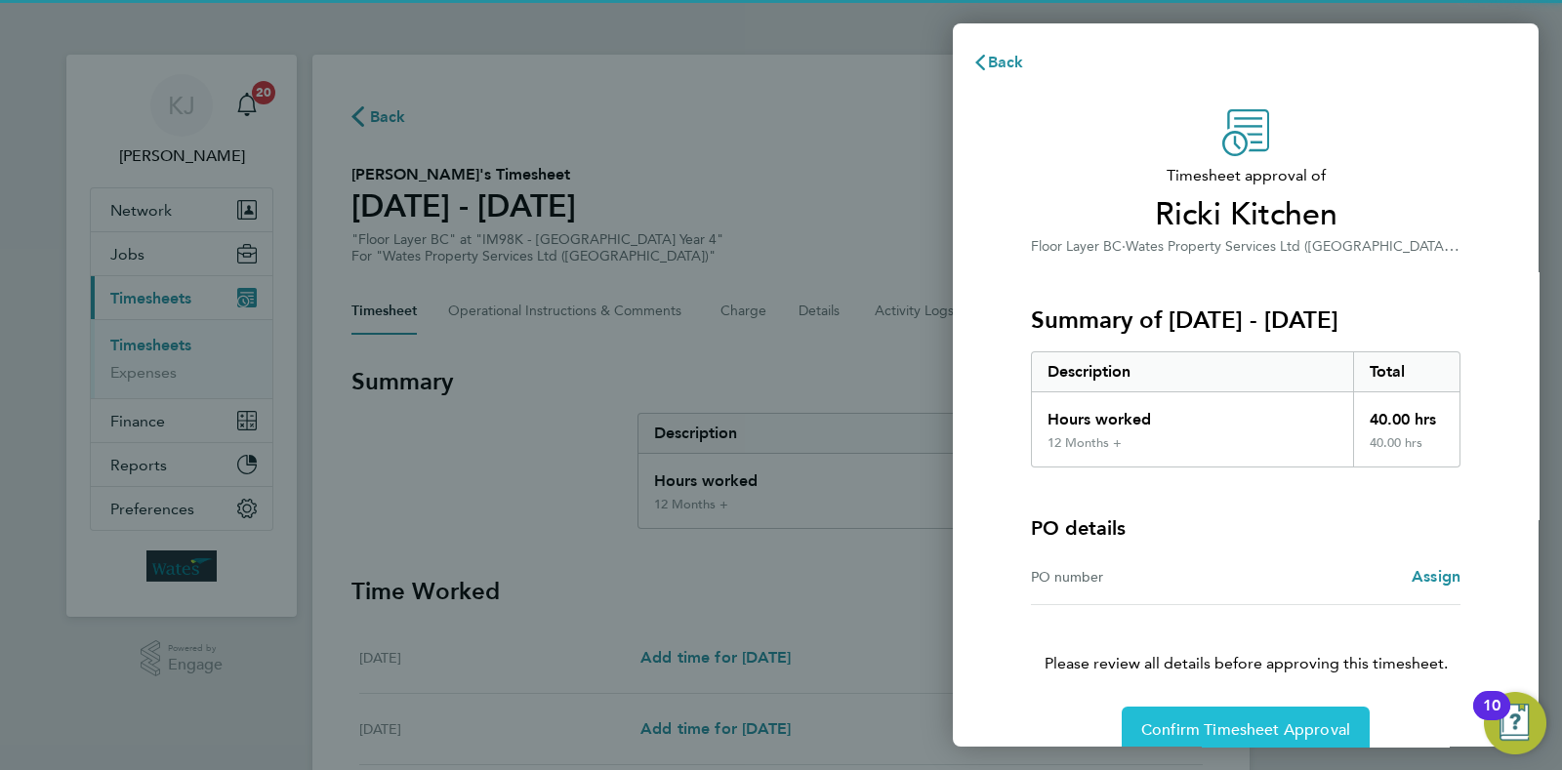
click at [1186, 727] on span "Confirm Timesheet Approval" at bounding box center [1245, 730] width 209 height 20
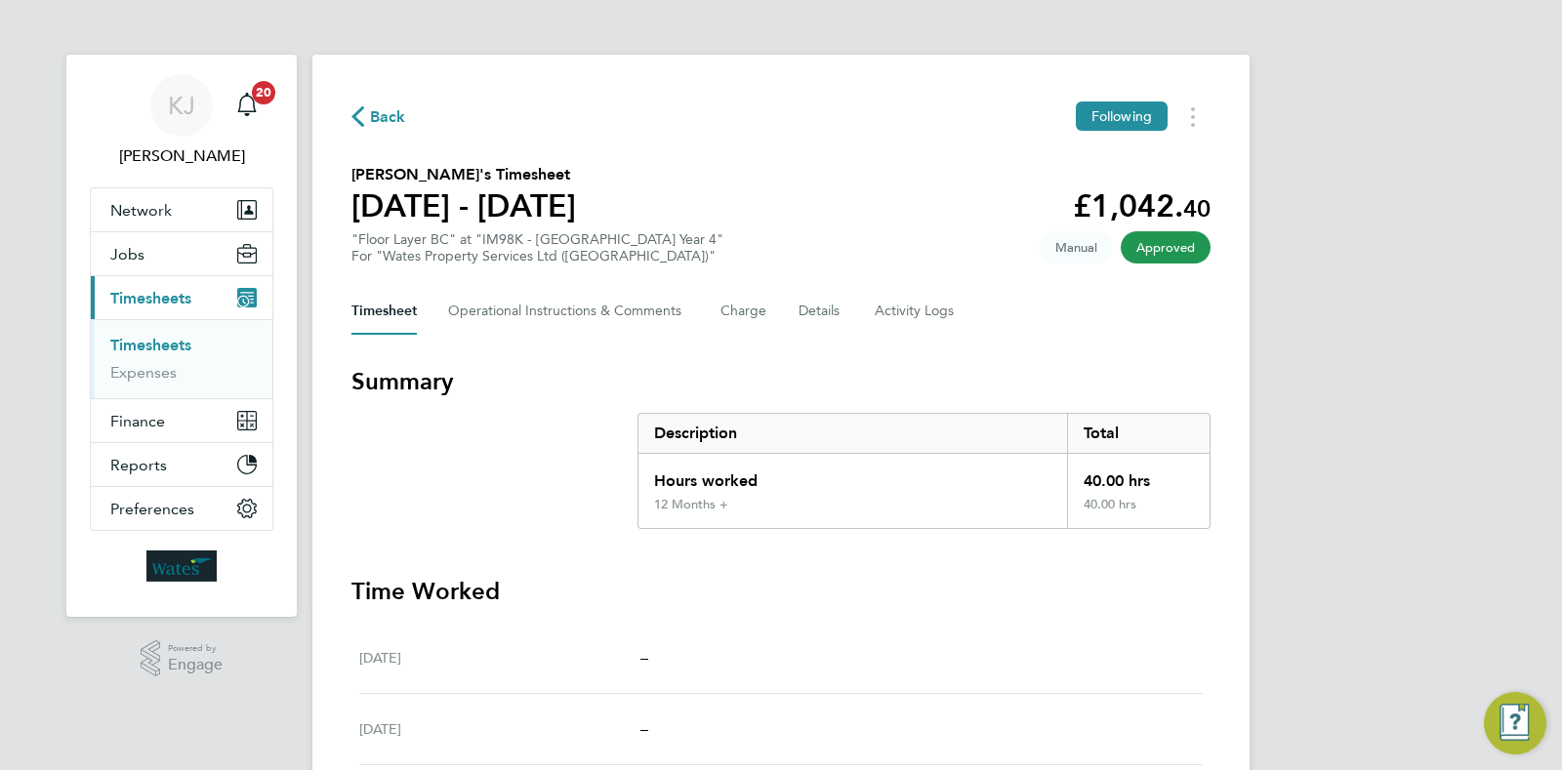
click at [168, 332] on ul "Timesheets Expenses" at bounding box center [182, 358] width 182 height 79
click at [171, 346] on link "Timesheets" at bounding box center [150, 345] width 81 height 19
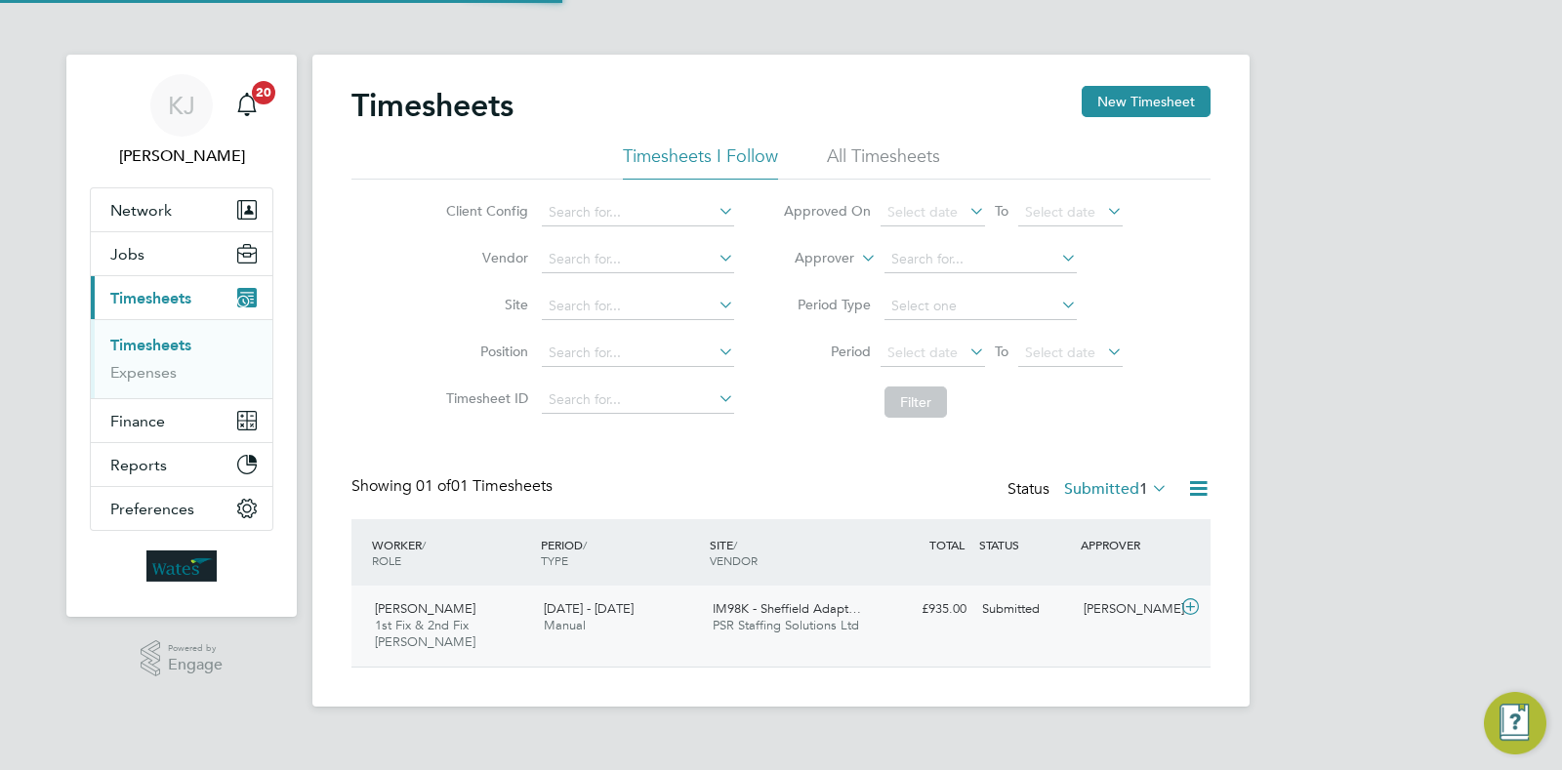
scroll to position [49, 169]
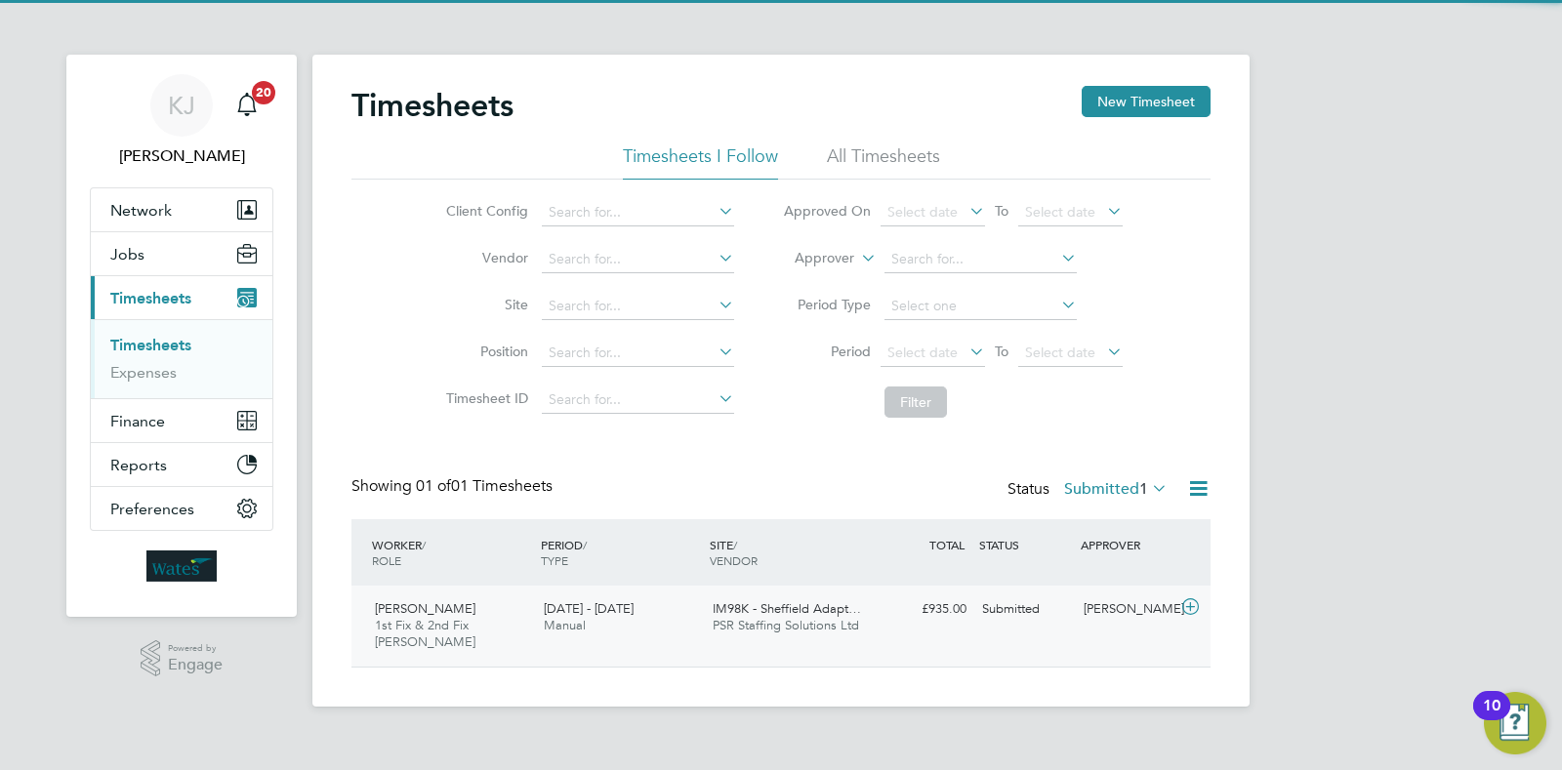
click at [664, 634] on div "[DATE] - [DATE] Manual" at bounding box center [620, 618] width 169 height 49
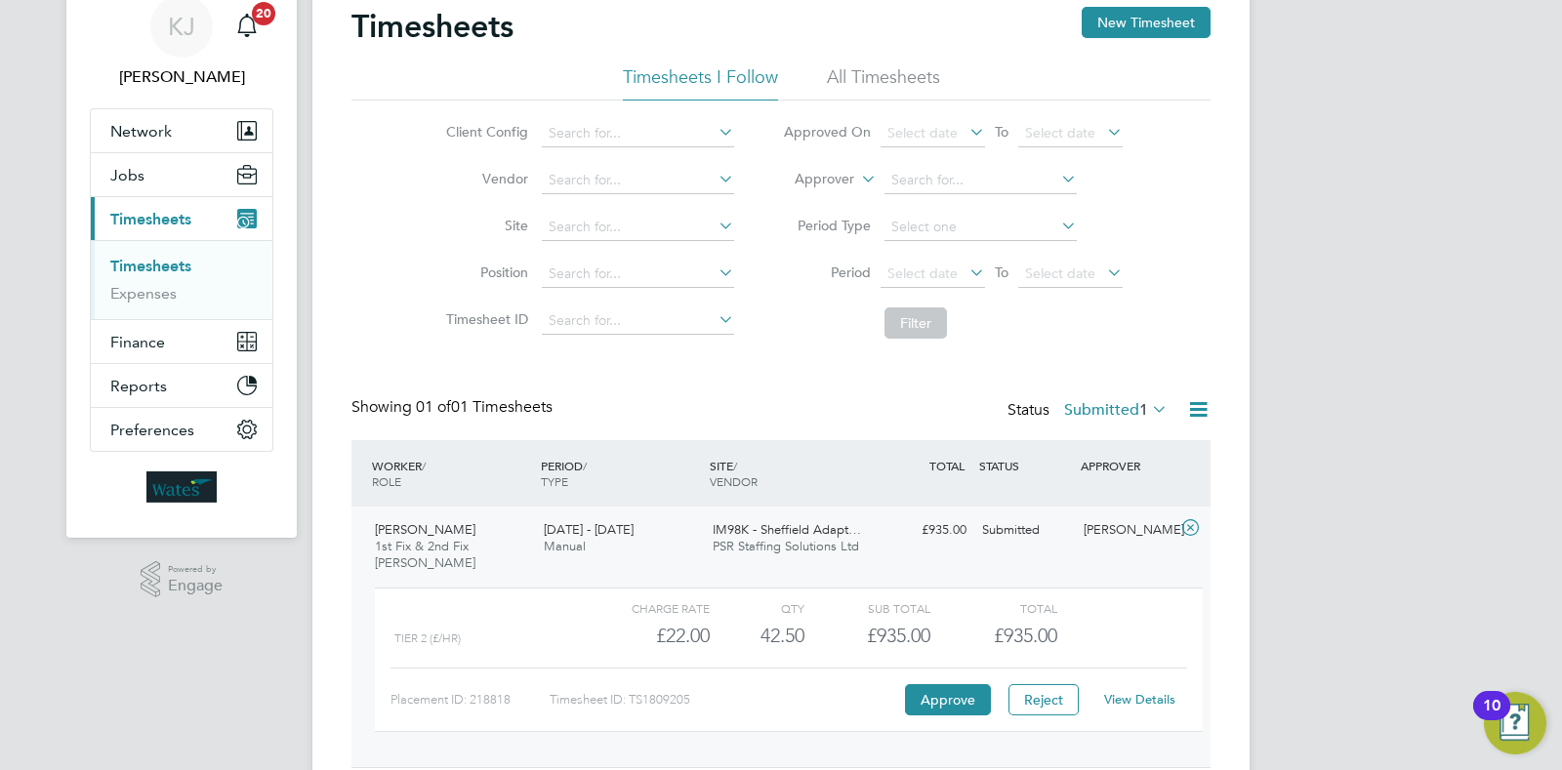
scroll to position [145, 0]
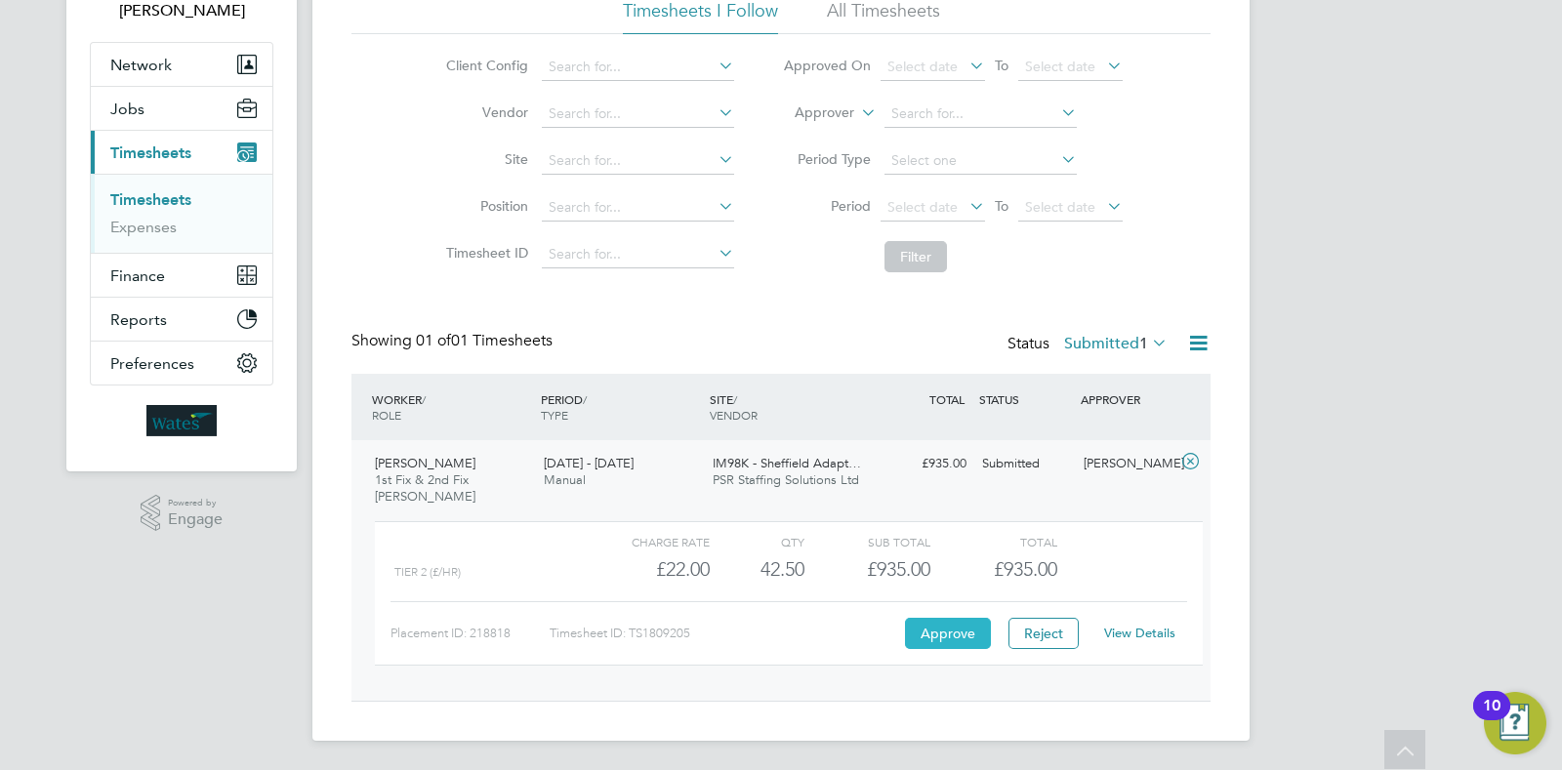
click at [954, 632] on button "Approve" at bounding box center [948, 633] width 86 height 31
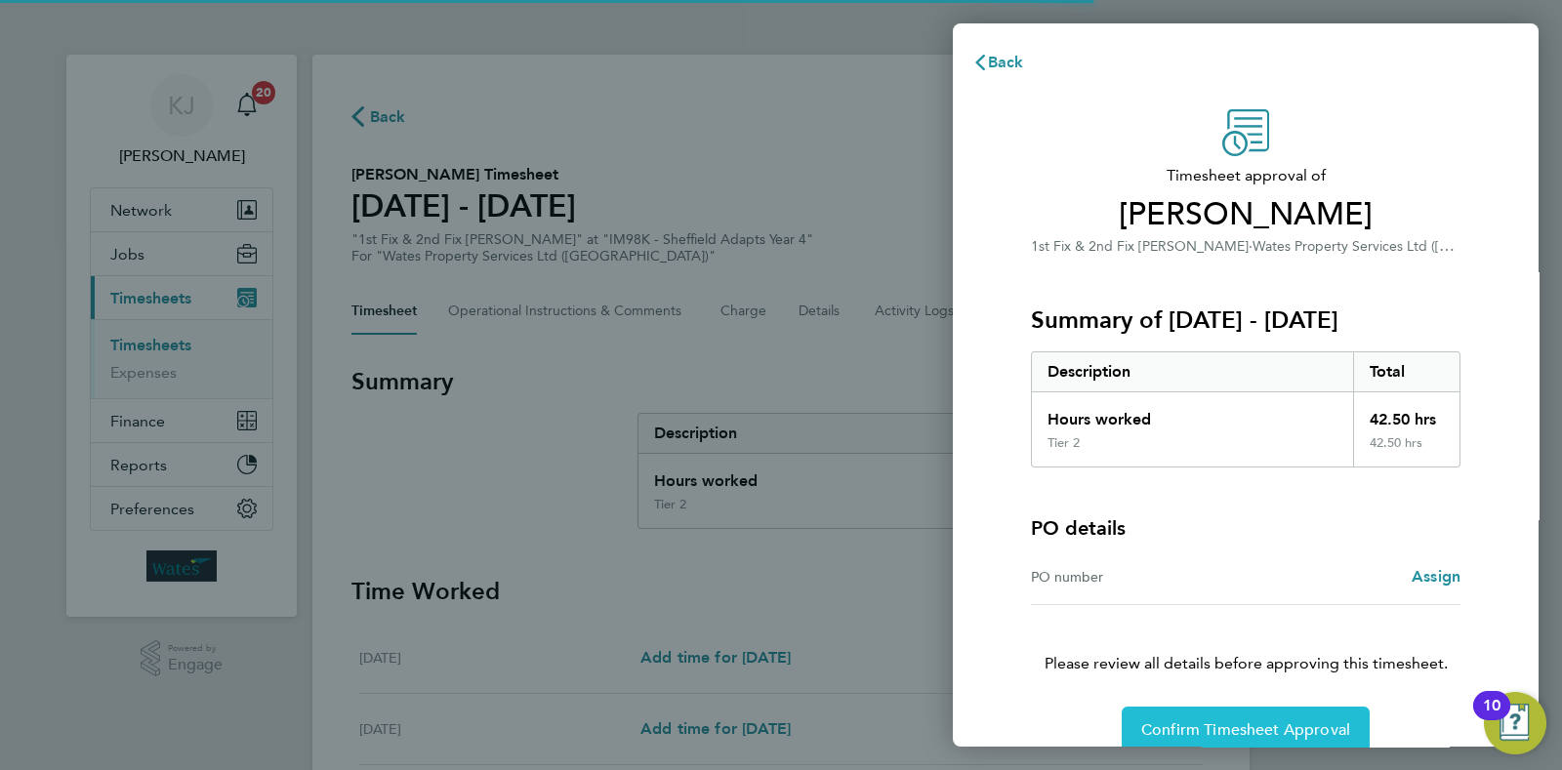
click at [1236, 732] on span "Confirm Timesheet Approval" at bounding box center [1245, 730] width 209 height 20
